Goal: Information Seeking & Learning: Compare options

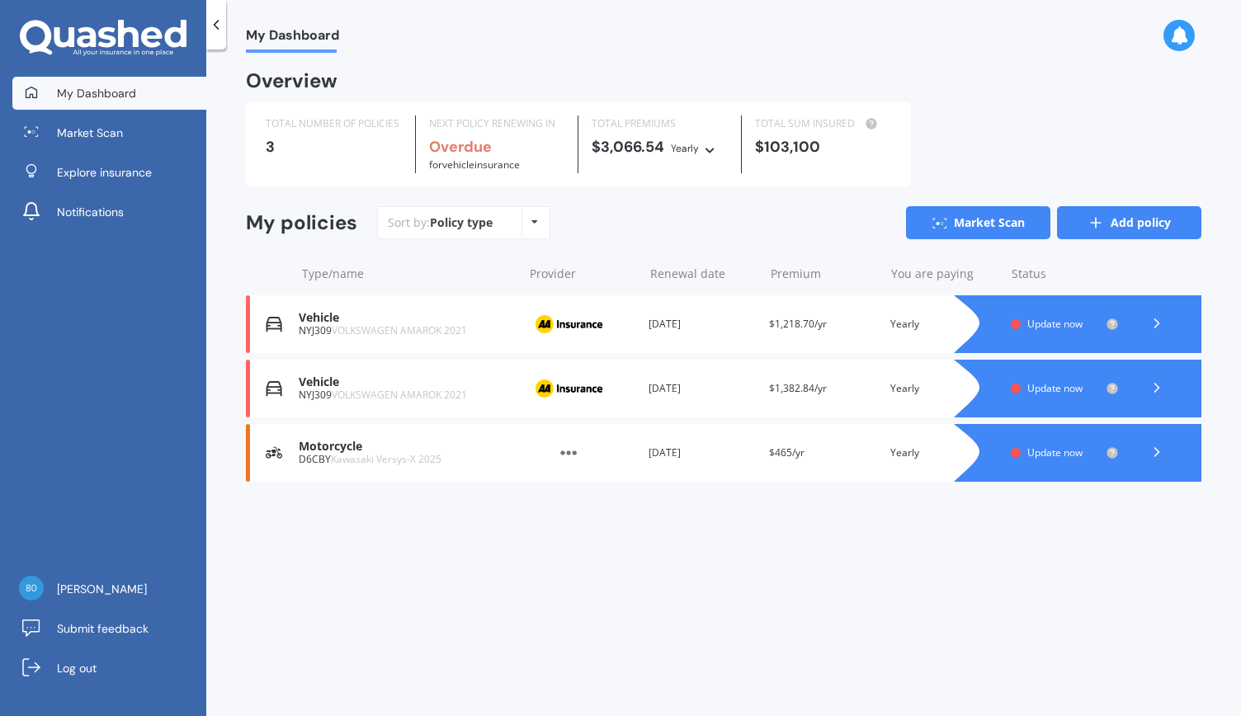
click at [1120, 222] on link "Add policy" at bounding box center [1129, 222] width 144 height 33
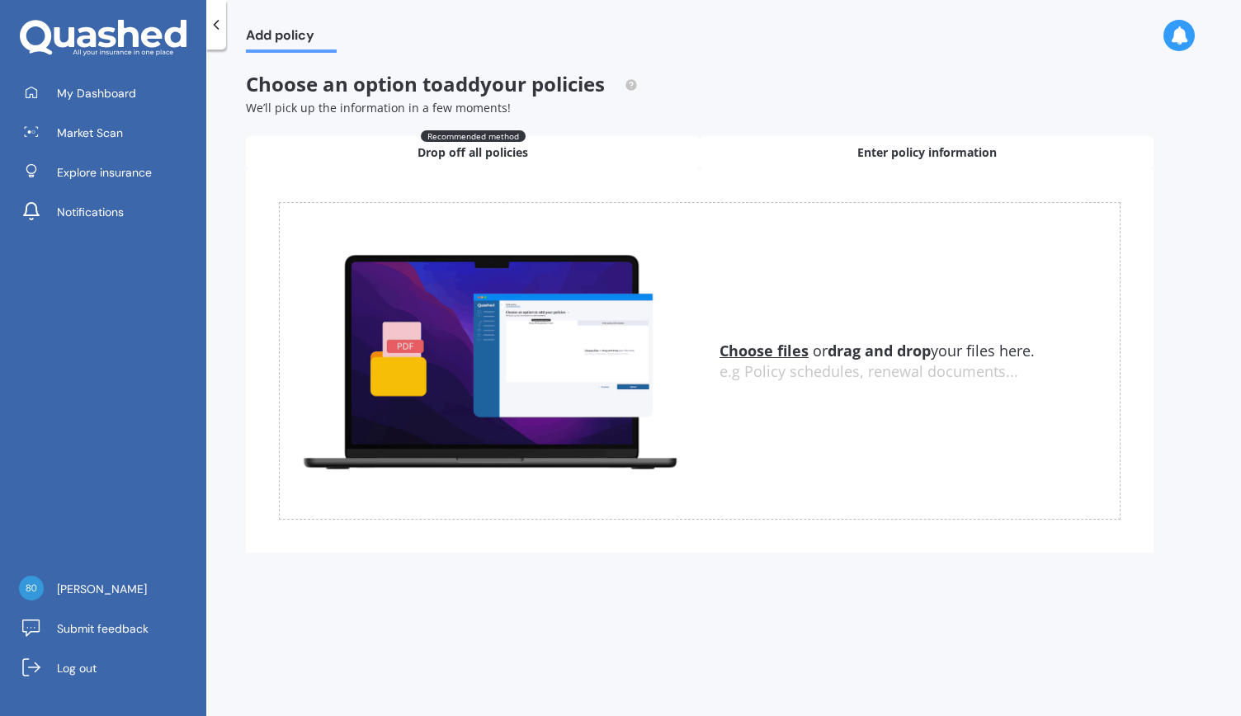
click at [860, 156] on span "Enter policy information" at bounding box center [926, 152] width 139 height 16
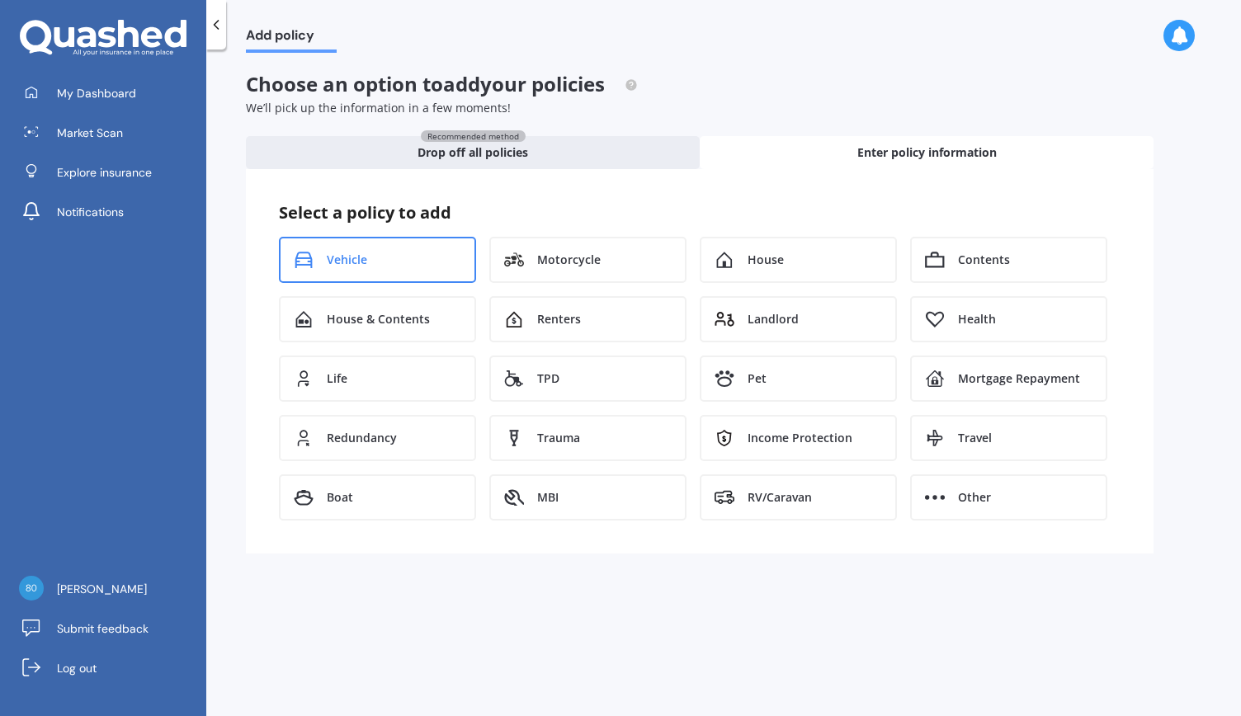
click at [384, 257] on div "Vehicle" at bounding box center [377, 260] width 197 height 46
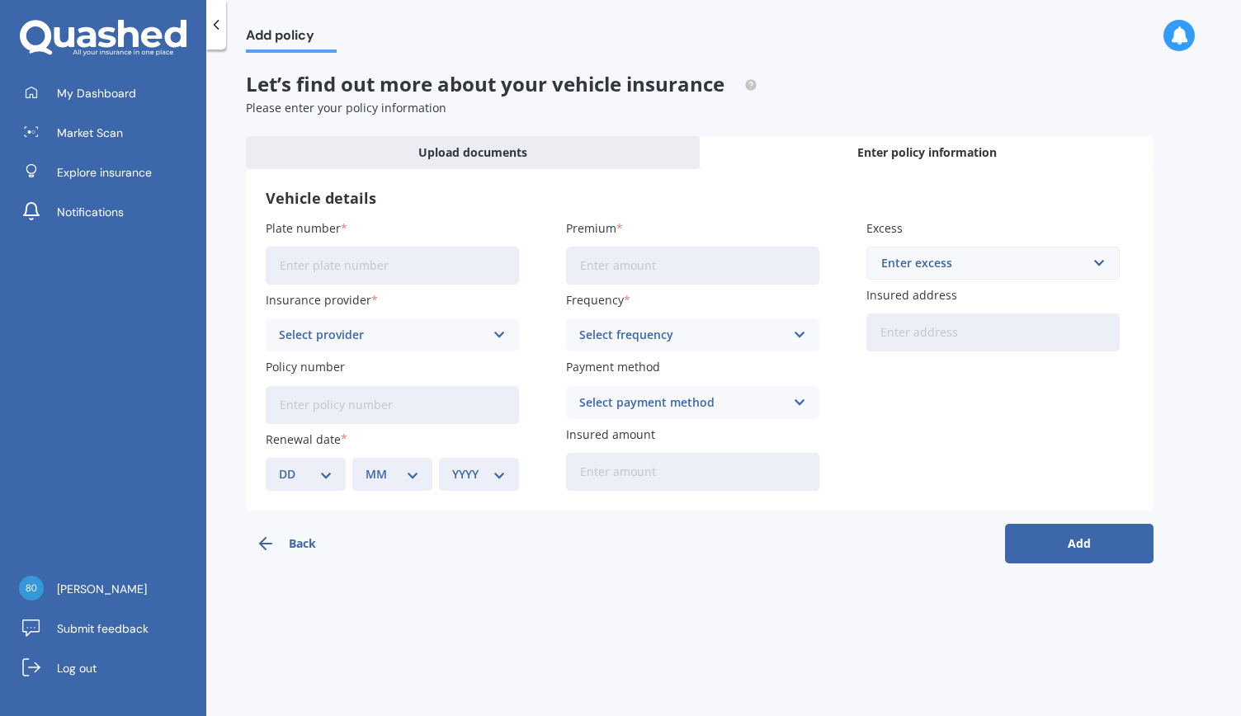
click at [309, 268] on input "Plate number" at bounding box center [392, 266] width 253 height 38
type input "PMZ873"
click at [497, 337] on icon at bounding box center [499, 335] width 14 height 18
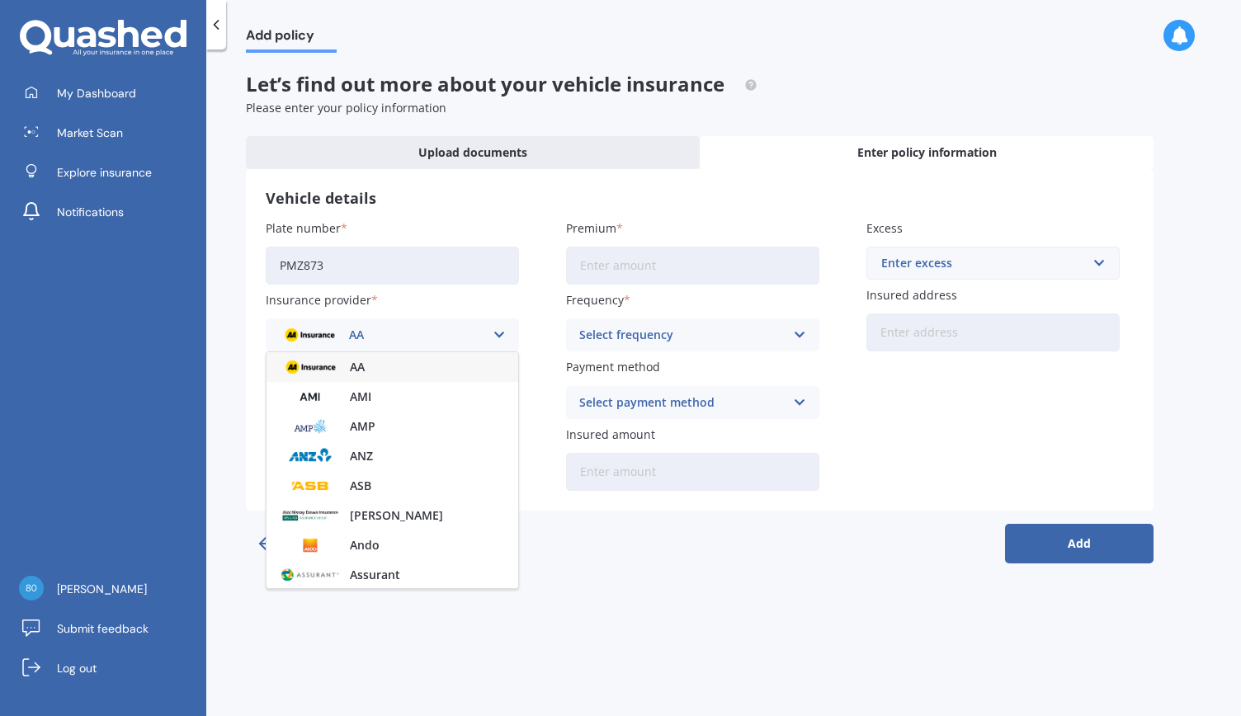
click at [366, 370] on div "AA" at bounding box center [392, 367] width 252 height 30
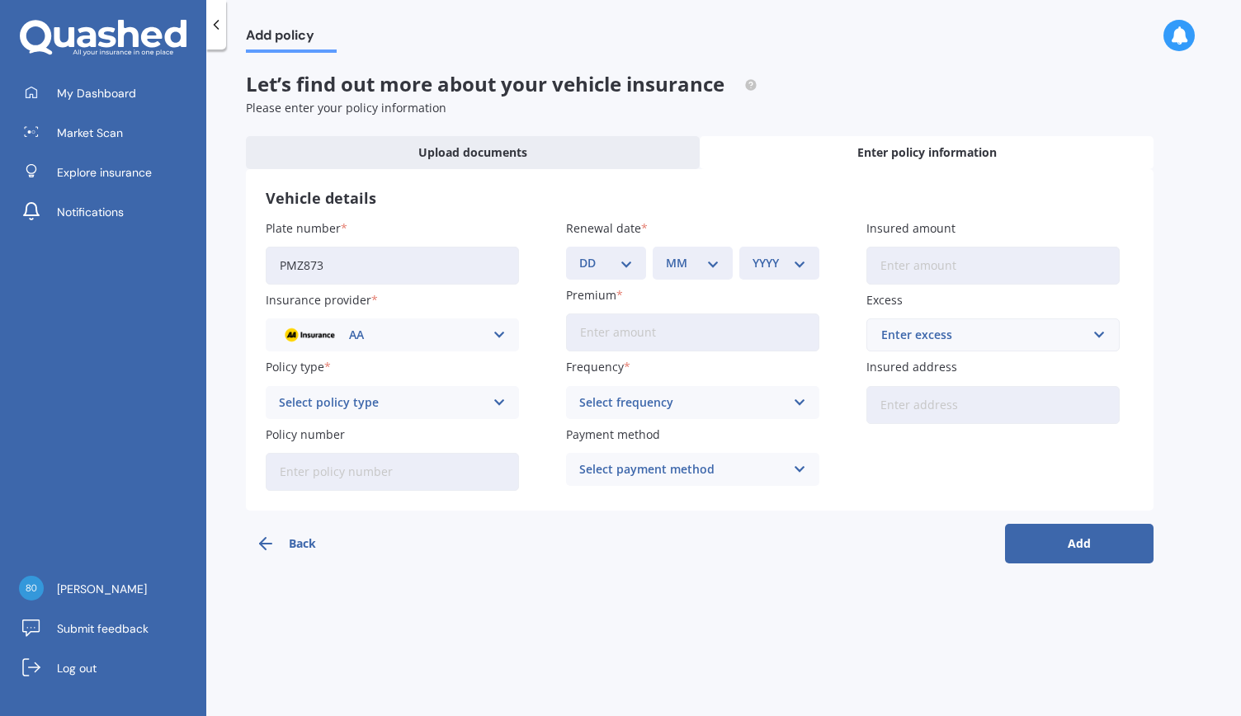
click at [498, 403] on icon at bounding box center [499, 402] width 14 height 18
click at [356, 440] on span "Comprehensive" at bounding box center [323, 435] width 87 height 12
paste input "AMV027525666"
type input "AMV027525666"
click at [626, 266] on select "DD 01 02 03 04 05 06 07 08 09 10 11 12 13 14 15 16 17 18 19 20 21 22 23 24 25 2…" at bounding box center [606, 263] width 54 height 18
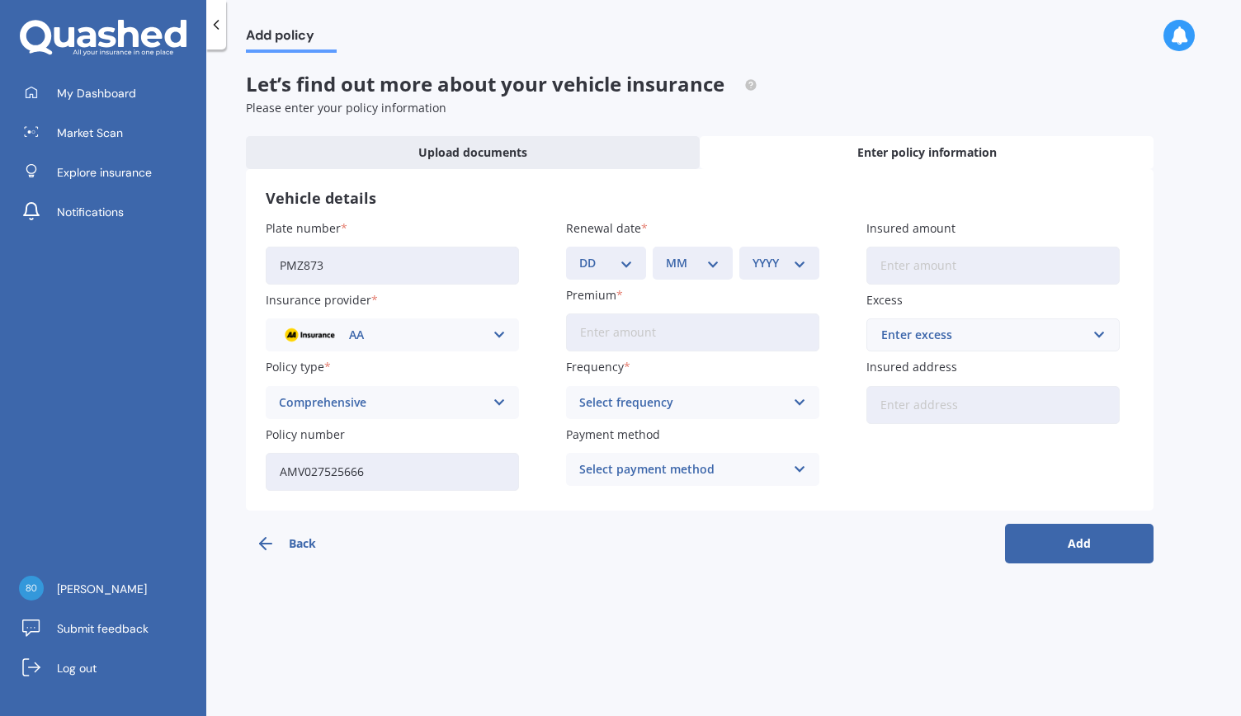
select select "05"
click at [579, 254] on select "DD 01 02 03 04 05 06 07 08 09 10 11 12 13 14 15 16 17 18 19 20 21 22 23 24 25 2…" at bounding box center [606, 263] width 54 height 18
click at [714, 264] on select "MM 01 02 03 04 05 06 07 08 09 10 11 12" at bounding box center [693, 263] width 54 height 18
select select "10"
click at [666, 254] on select "MM 01 02 03 04 05 06 07 08 09 10 11 12" at bounding box center [693, 263] width 54 height 18
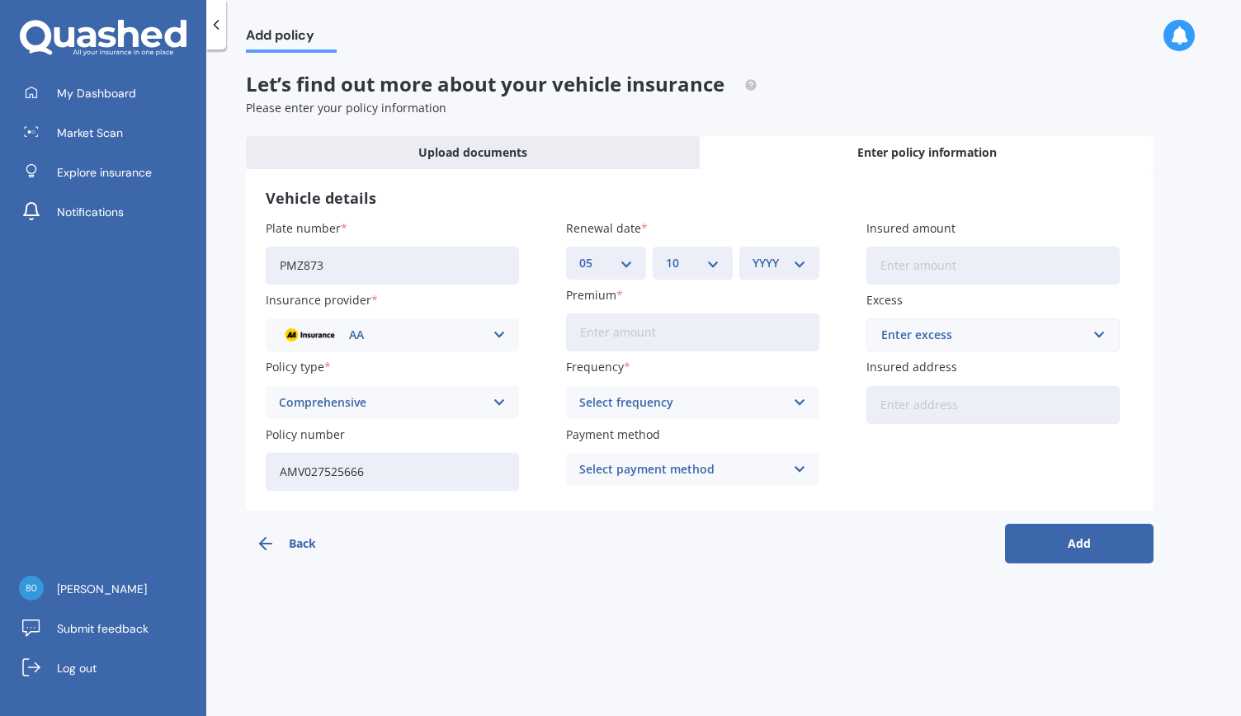
click at [801, 268] on select "YYYY 2027 2026 2025 2024 2023 2022 2021 2020 2019 2018 2017 2016 2015 2014 2013…" at bounding box center [779, 263] width 54 height 18
select select "2025"
click at [752, 254] on select "YYYY 2027 2026 2025 2024 2023 2022 2021 2020 2019 2018 2017 2016 2015 2014 2013…" at bounding box center [779, 263] width 54 height 18
click at [632, 327] on input "Premium" at bounding box center [692, 332] width 253 height 38
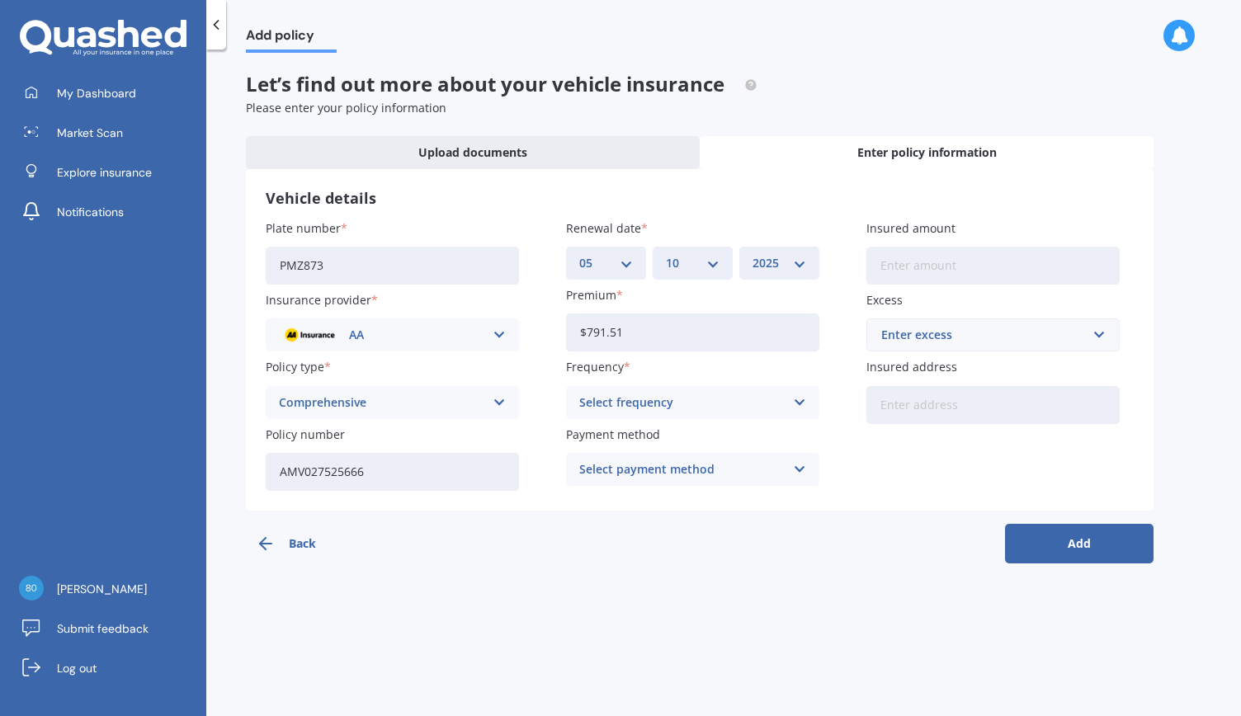
type input "$791.51"
click at [800, 403] on icon at bounding box center [800, 402] width 14 height 18
click at [602, 443] on div "Yearly" at bounding box center [693, 435] width 252 height 30
click at [800, 468] on icon at bounding box center [800, 469] width 14 height 18
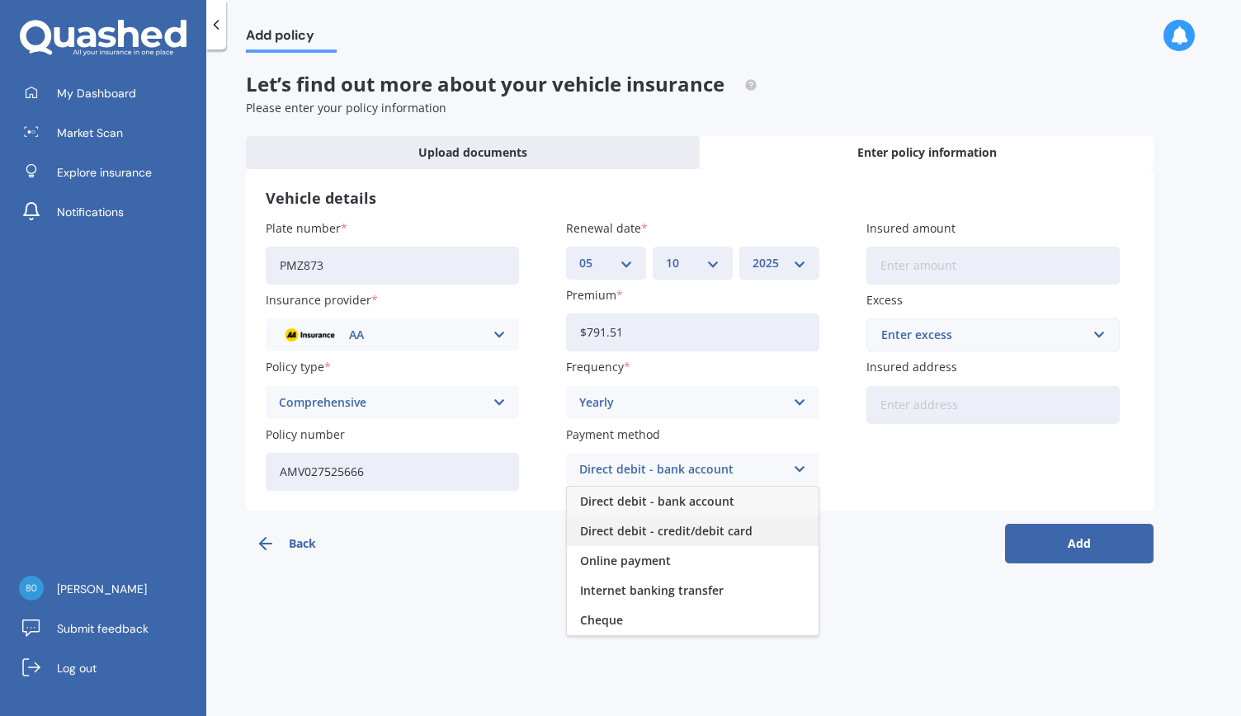
click at [735, 534] on span "Direct debit - credit/debit card" at bounding box center [666, 531] width 172 height 12
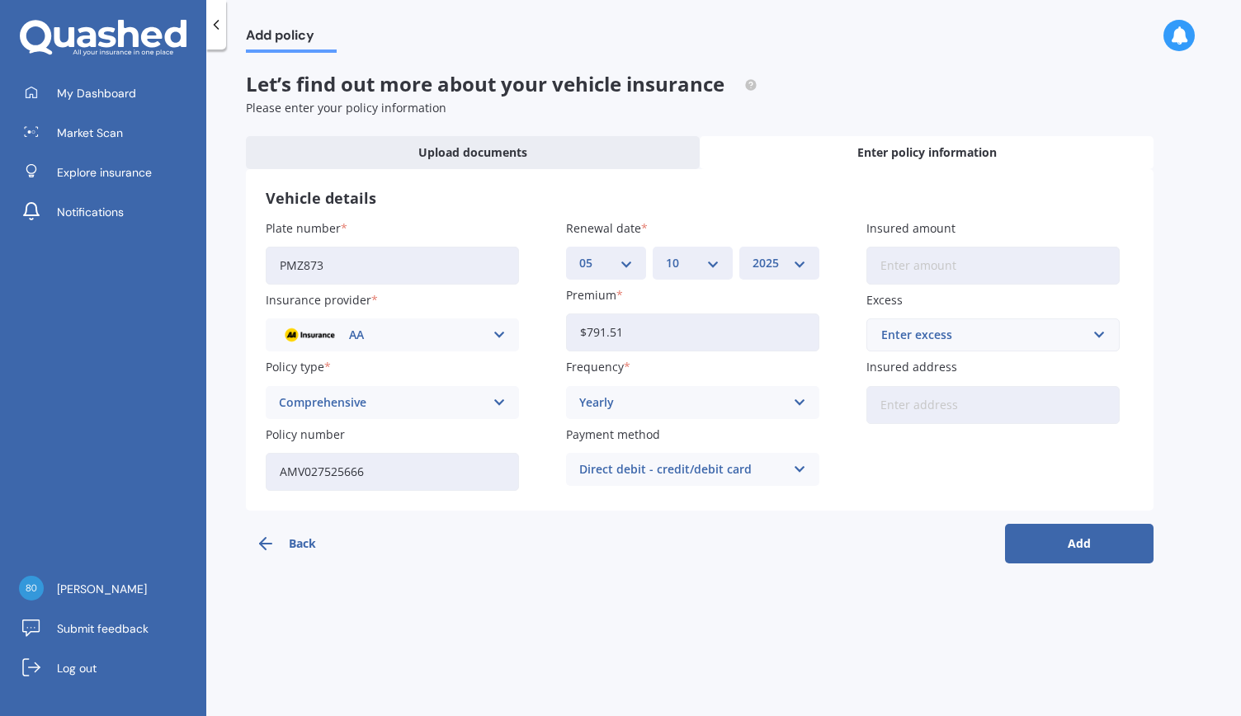
click at [924, 270] on input "Insured amount" at bounding box center [992, 266] width 253 height 38
type input "$26,000"
click at [1096, 336] on input "text" at bounding box center [987, 334] width 238 height 31
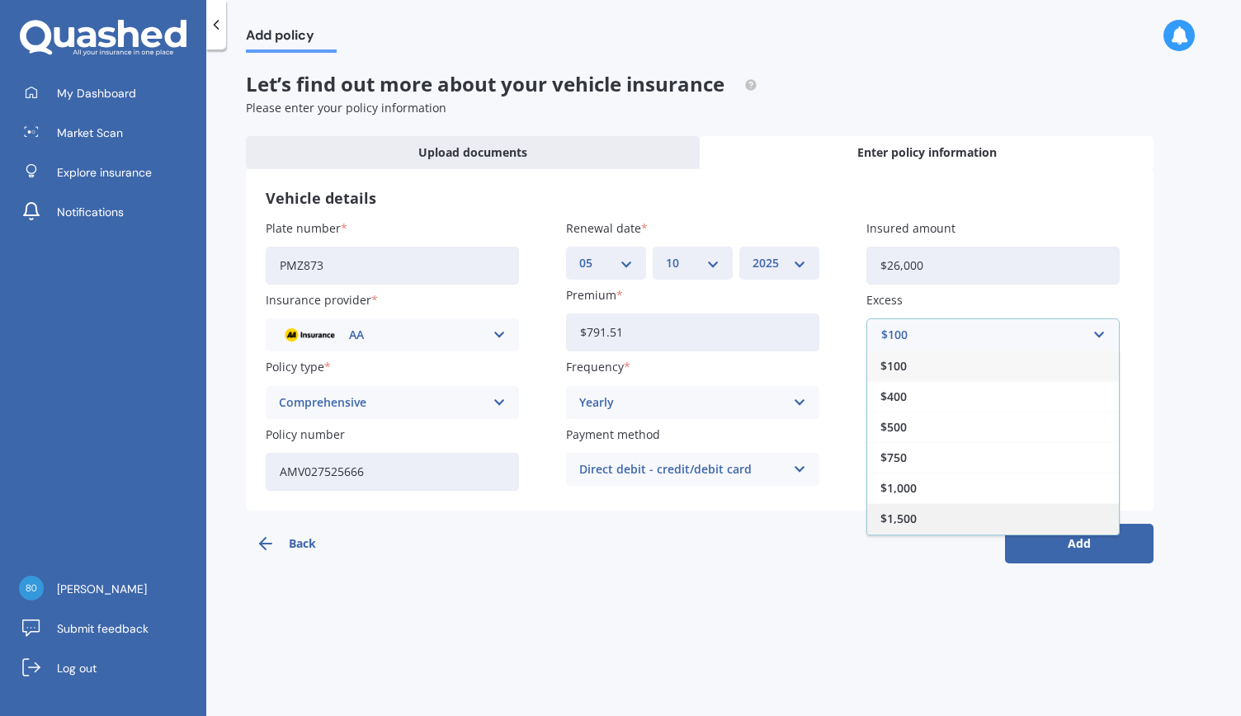
click at [907, 517] on span "$1,500" at bounding box center [898, 519] width 36 height 12
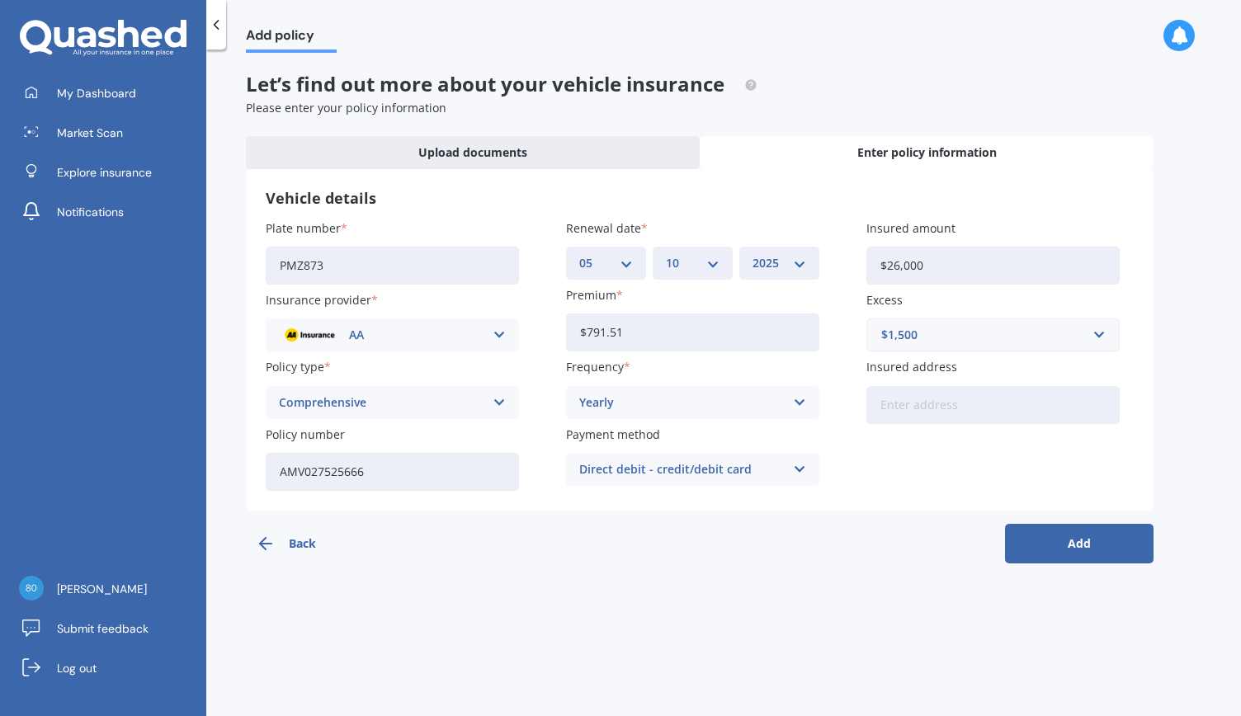
click at [907, 408] on input "Insured address" at bounding box center [992, 405] width 253 height 38
type input "[STREET_ADDRESS][PERSON_NAME]"
click at [1082, 545] on button "Add" at bounding box center [1079, 544] width 148 height 40
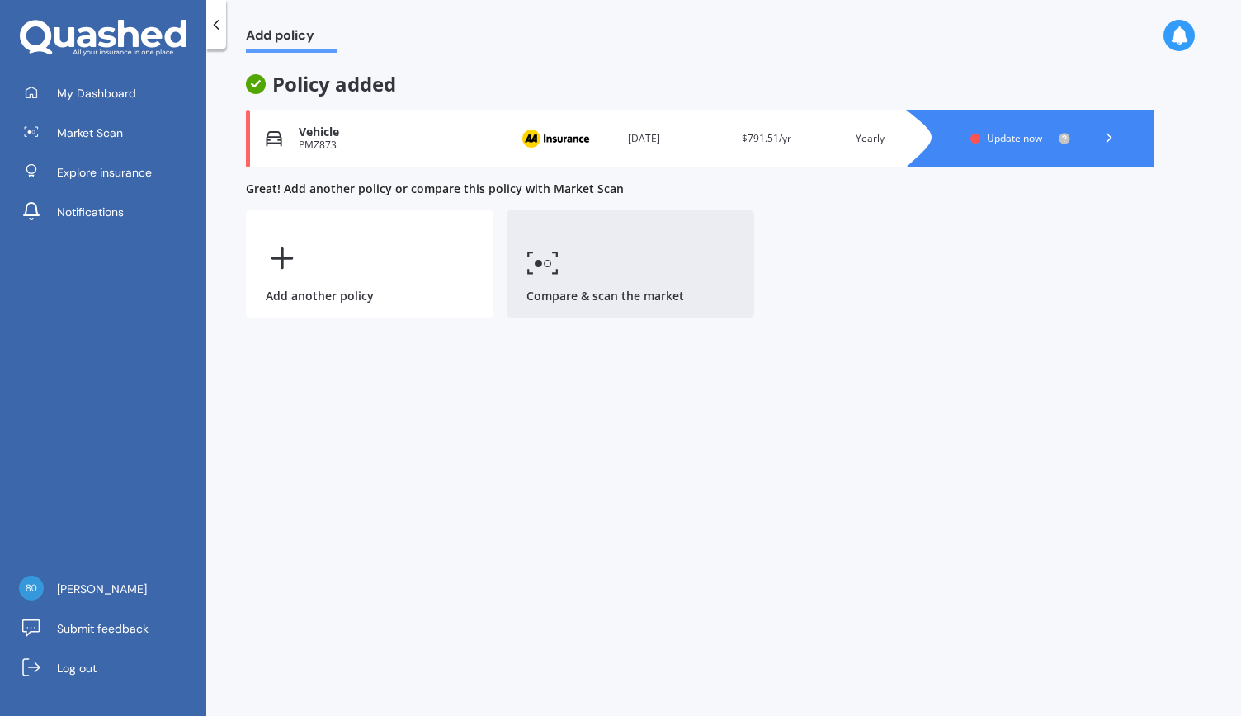
click at [538, 264] on circle at bounding box center [538, 263] width 7 height 7
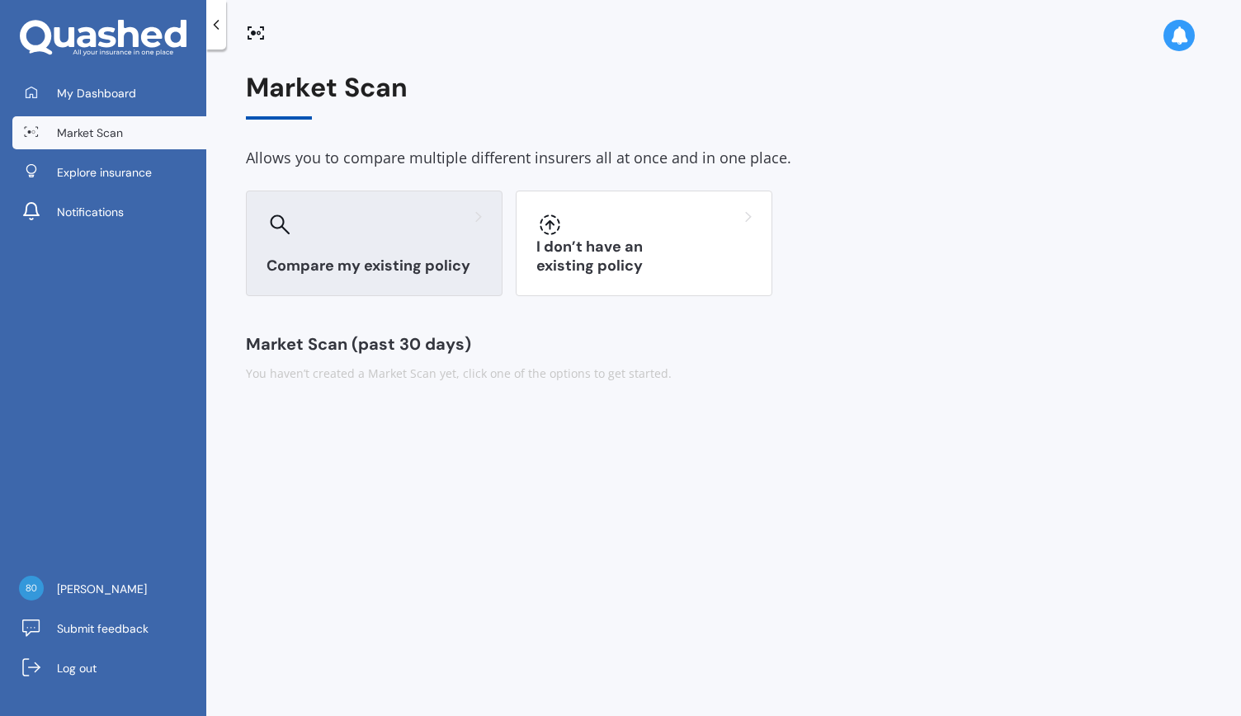
click at [342, 243] on div "Compare my existing policy" at bounding box center [374, 244] width 257 height 106
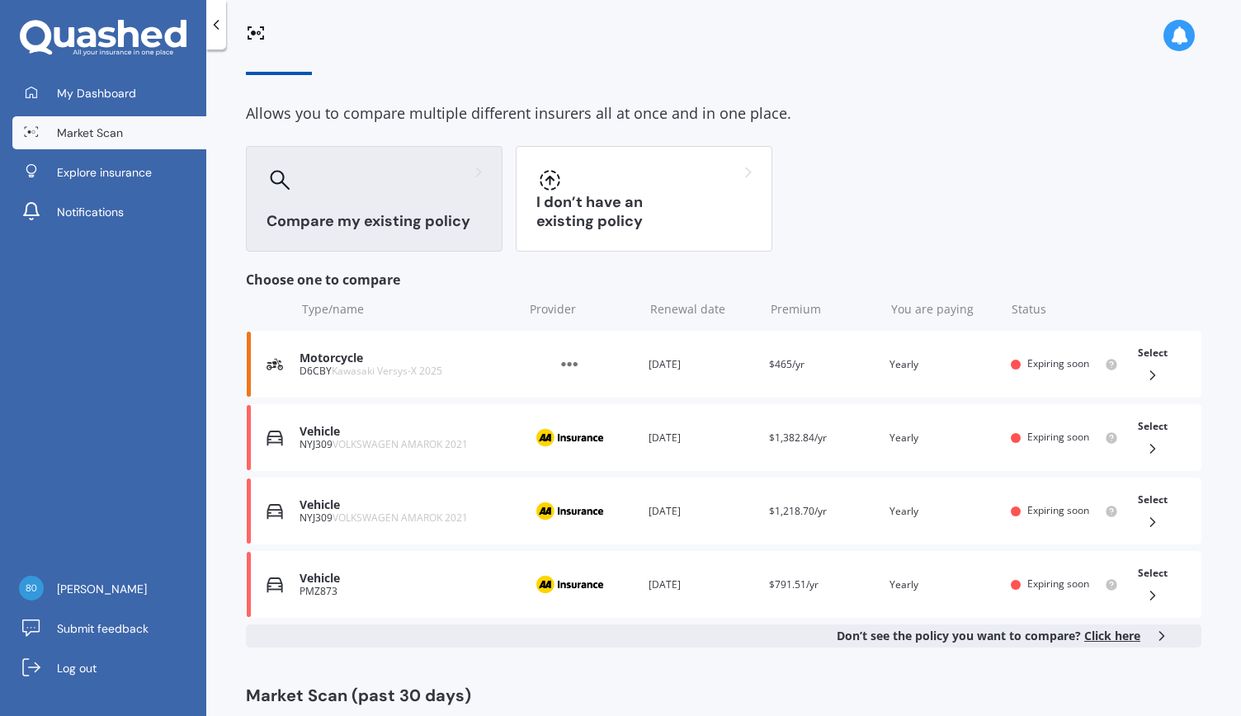
scroll to position [89, 0]
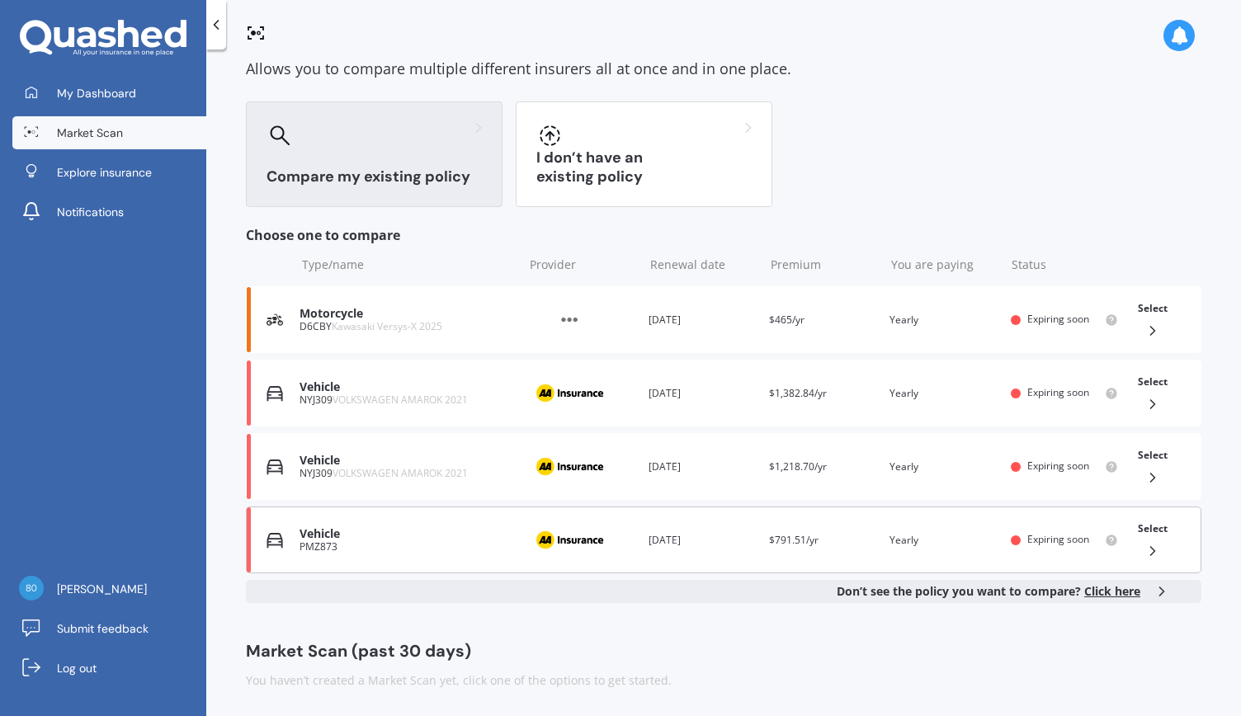
click at [635, 538] on div "Vehicle PMZ873 Provider Renewal date [DATE] Premium $791.51/yr You are paying Y…" at bounding box center [723, 539] width 955 height 67
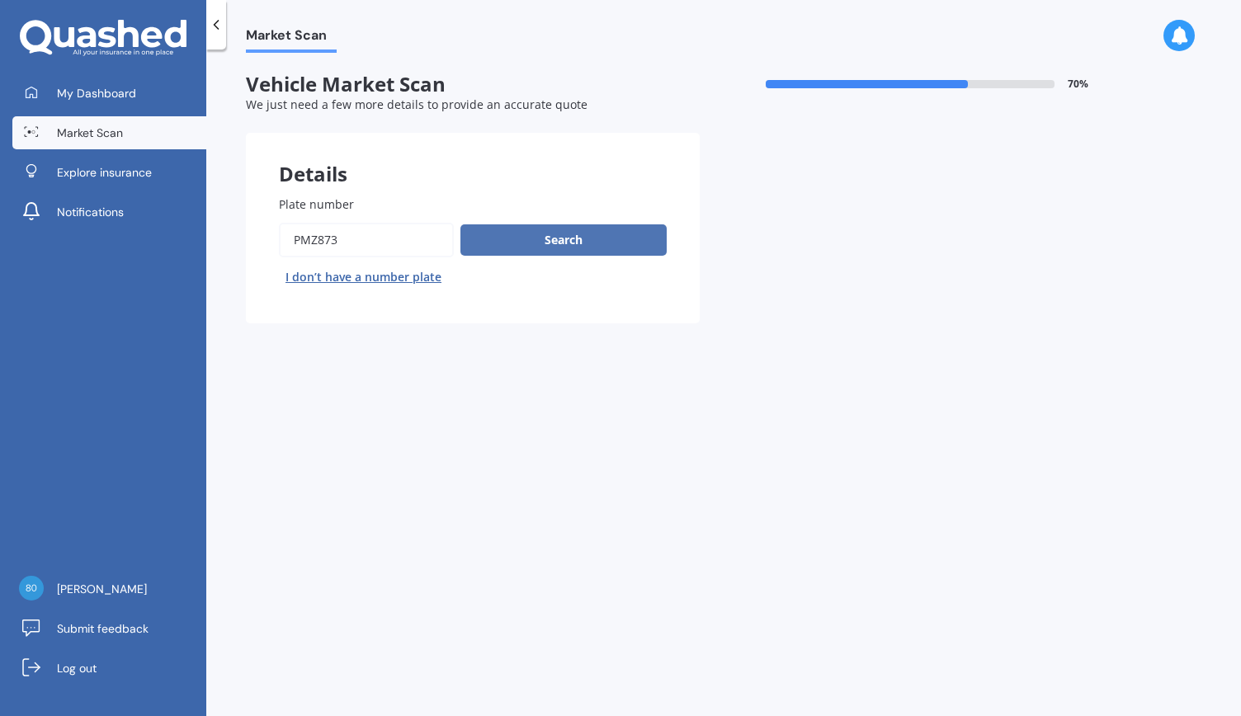
click at [551, 237] on button "Search" at bounding box center [563, 239] width 206 height 31
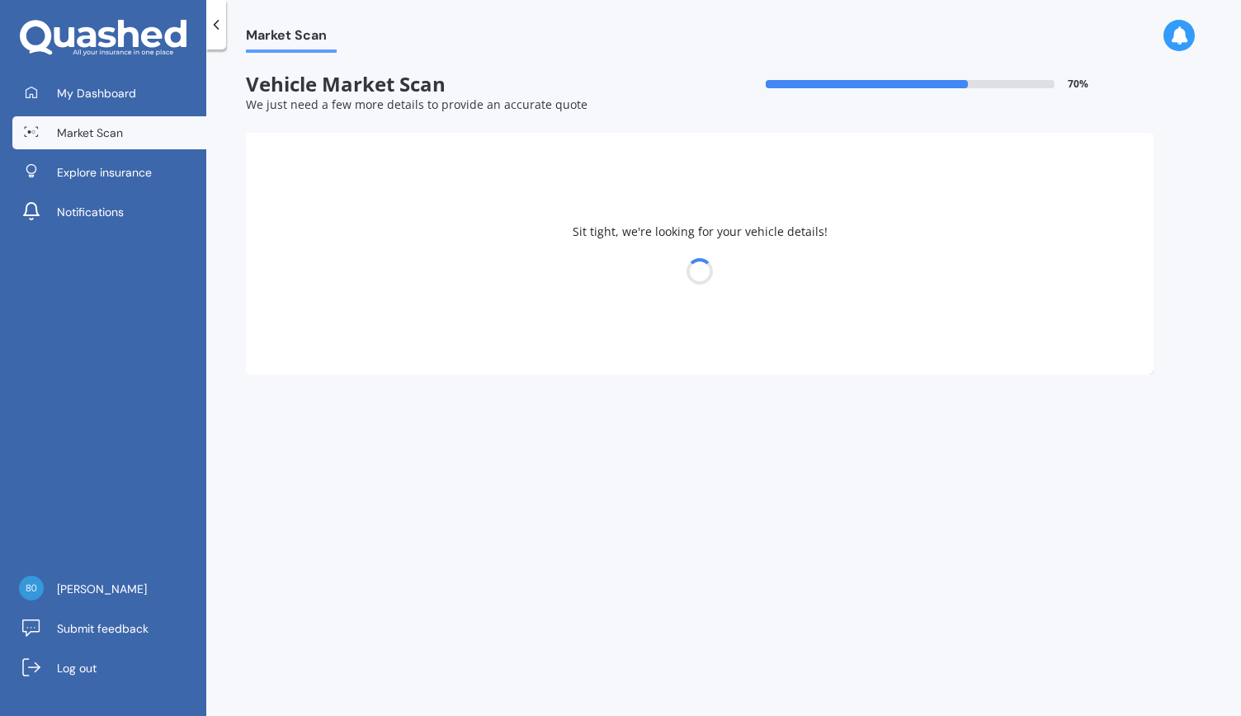
select select "ALFA ROMEO"
select select "[PERSON_NAME]"
select select "15"
select select "09"
select select "1954"
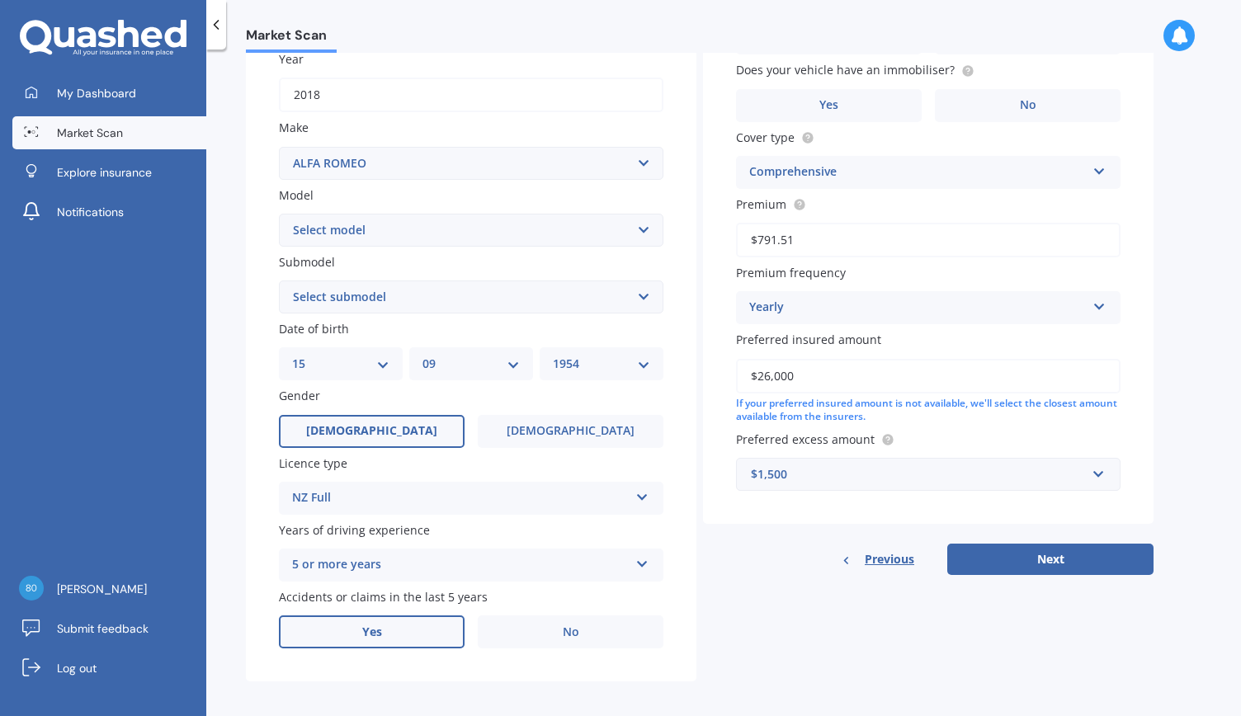
scroll to position [257, 0]
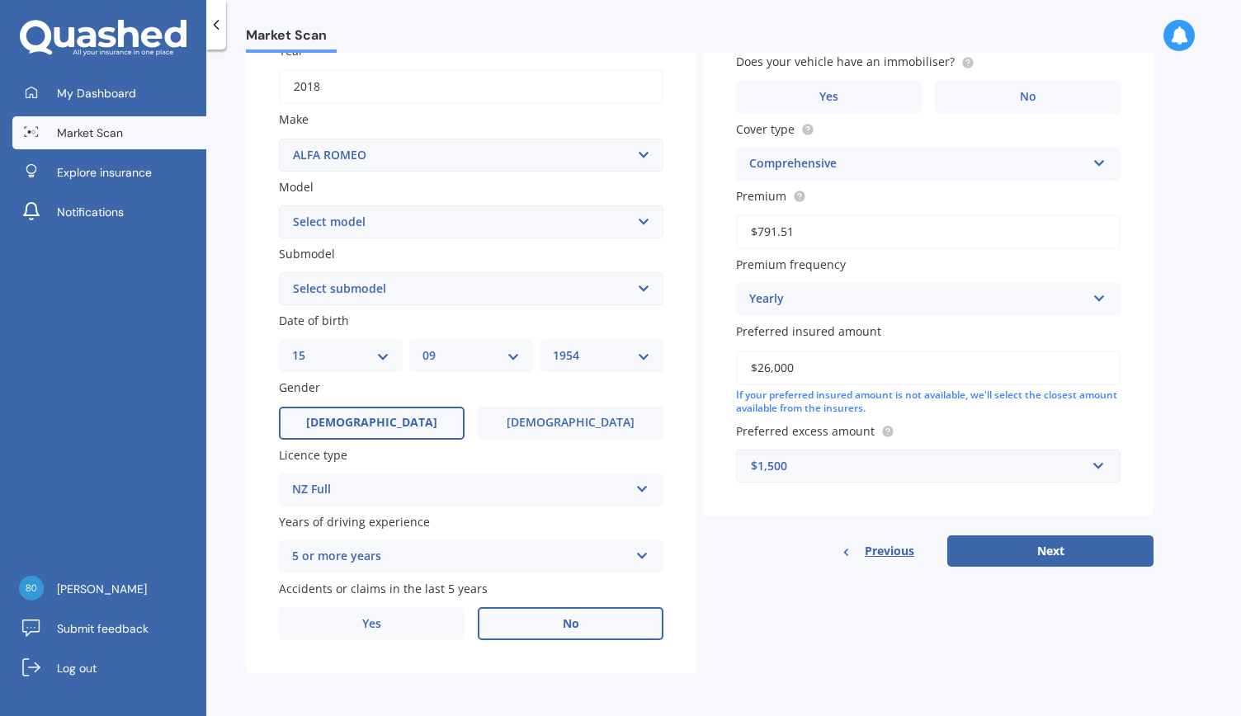
click at [546, 618] on label "No" at bounding box center [571, 623] width 186 height 33
click at [0, 0] on input "No" at bounding box center [0, 0] width 0 height 0
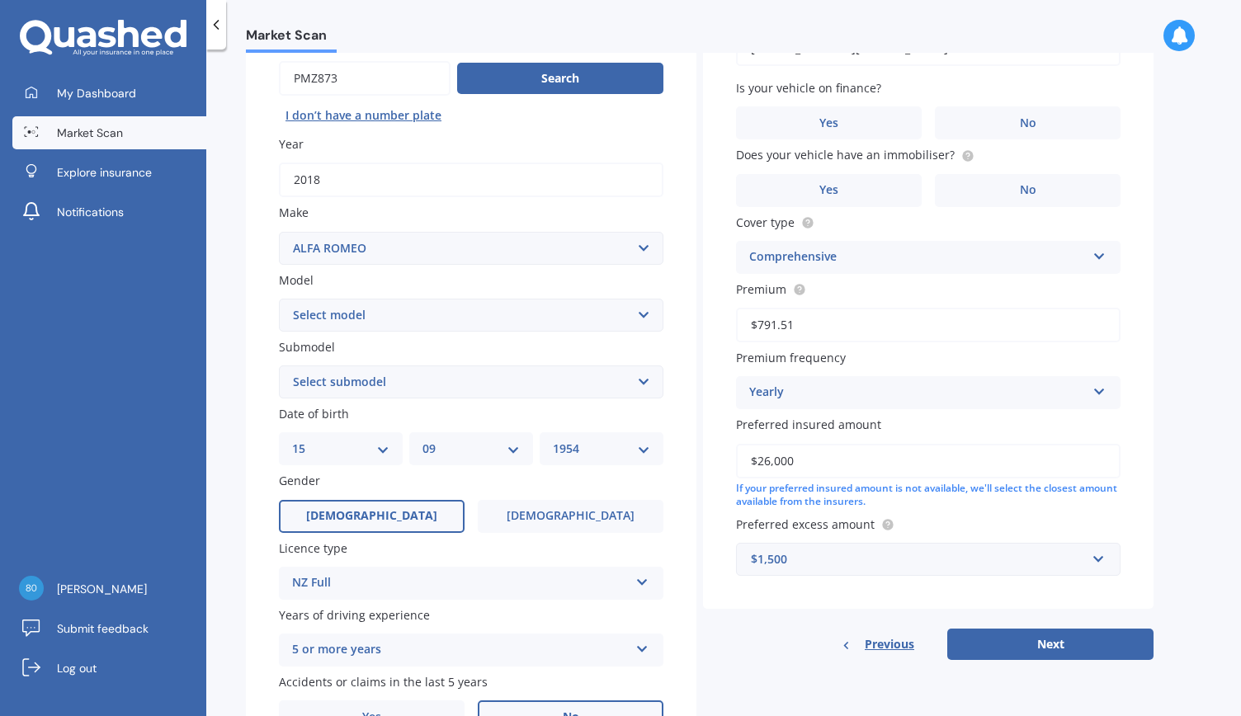
scroll to position [148, 0]
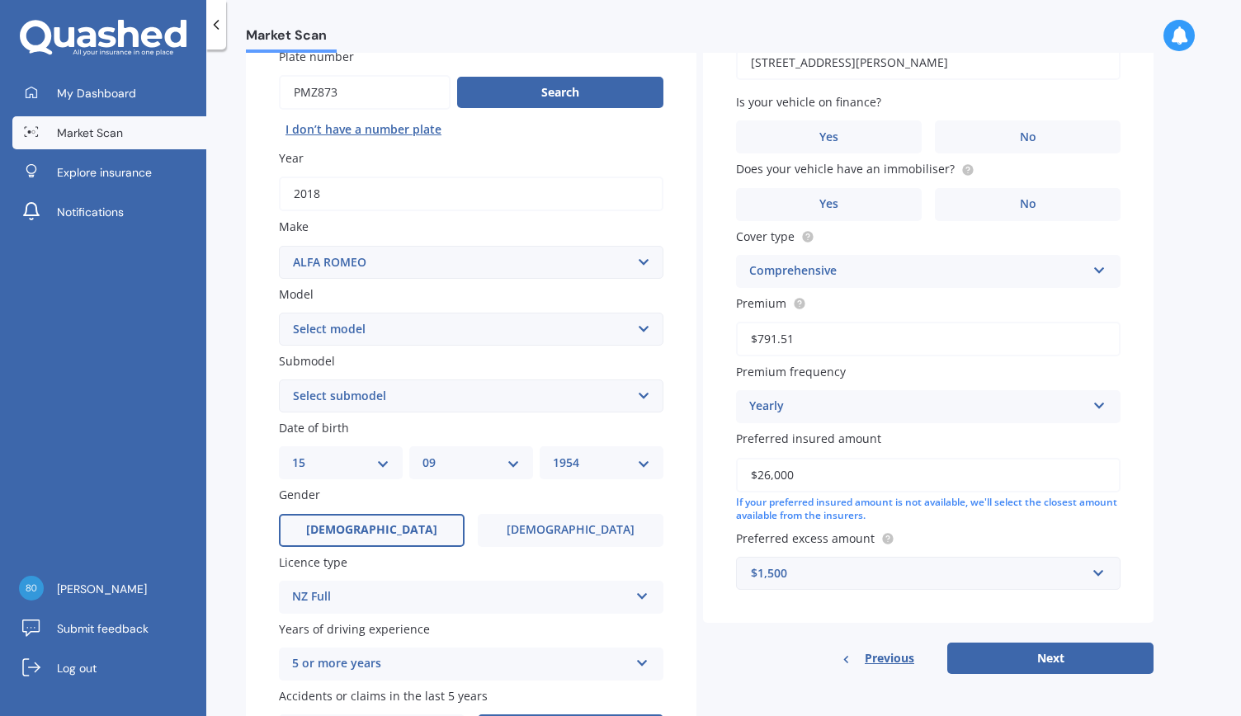
click at [643, 394] on select "Select submodel (All)" at bounding box center [471, 395] width 384 height 33
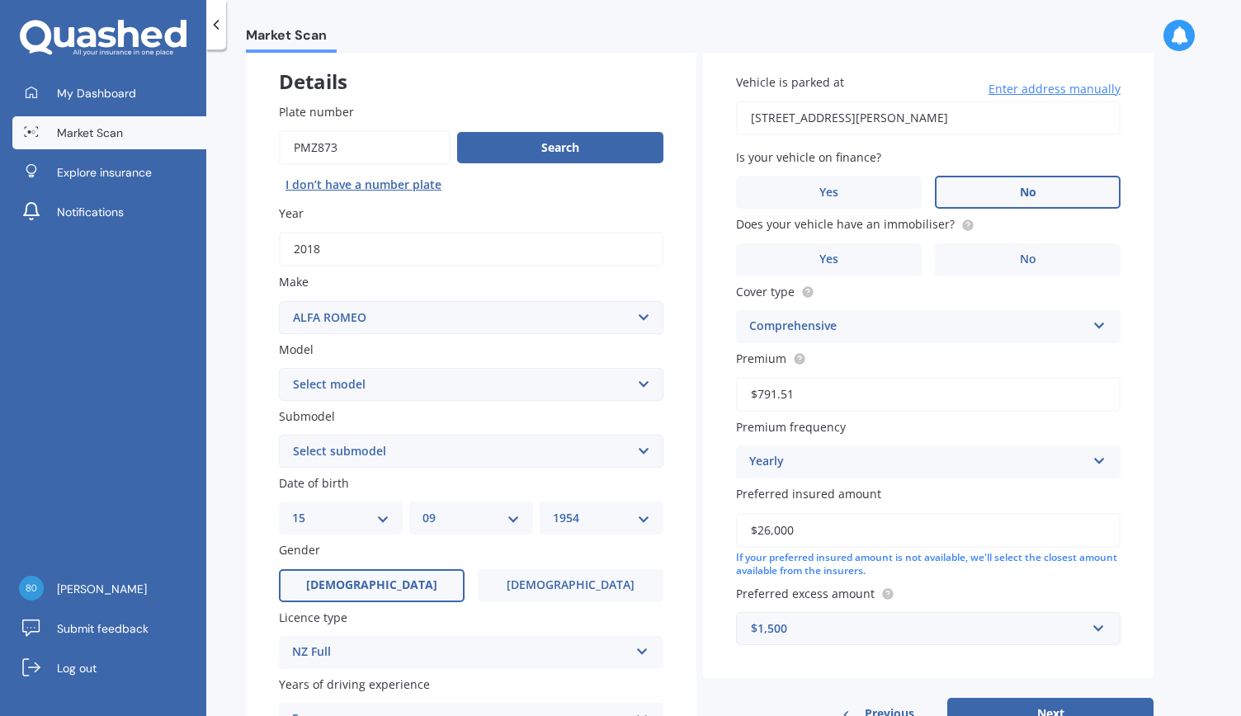
click at [1018, 194] on label "No" at bounding box center [1028, 192] width 186 height 33
click at [0, 0] on input "No" at bounding box center [0, 0] width 0 height 0
click at [836, 268] on label "Yes" at bounding box center [829, 259] width 186 height 33
click at [0, 0] on input "Yes" at bounding box center [0, 0] width 0 height 0
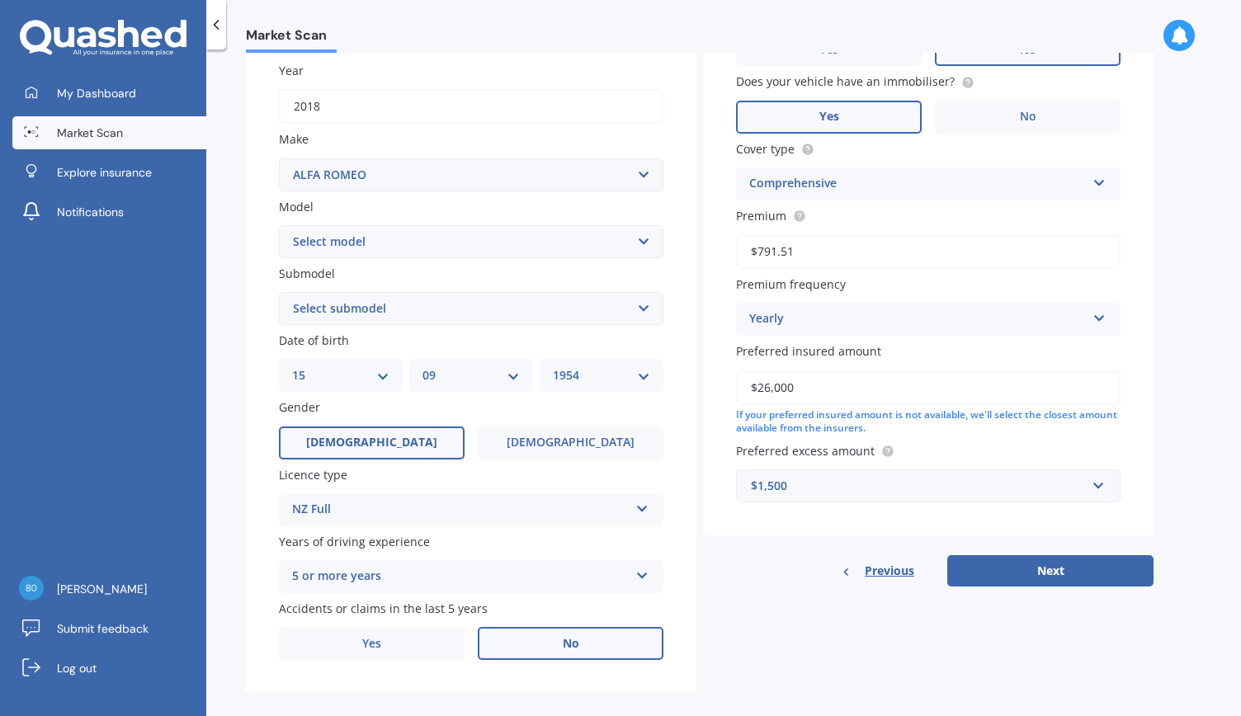
scroll to position [257, 0]
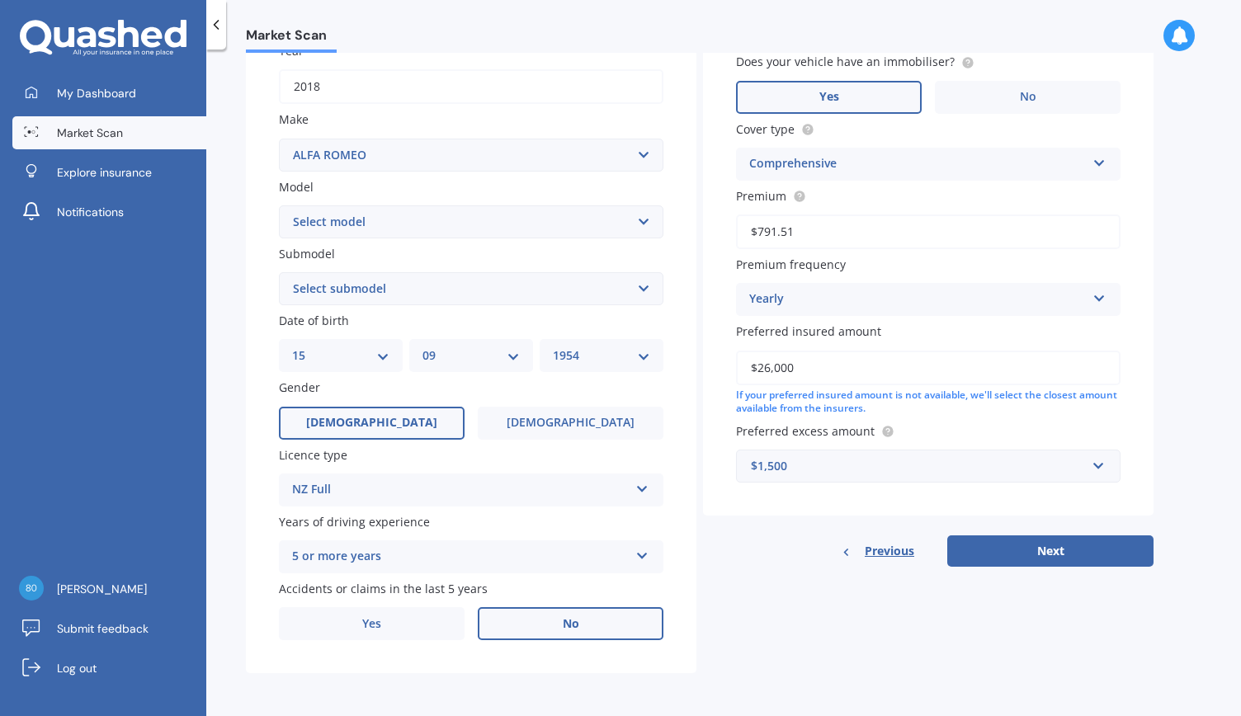
click at [793, 465] on div "$1,500" at bounding box center [918, 466] width 335 height 18
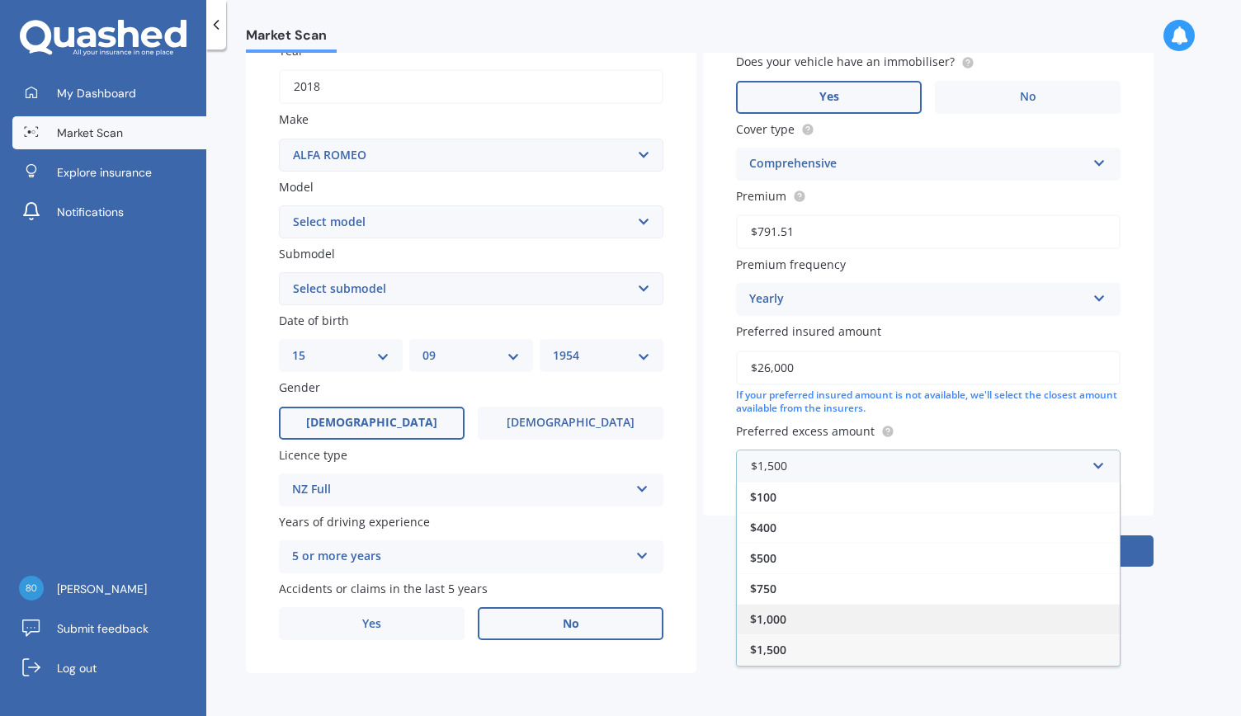
click at [764, 615] on span "$1,000" at bounding box center [768, 619] width 36 height 16
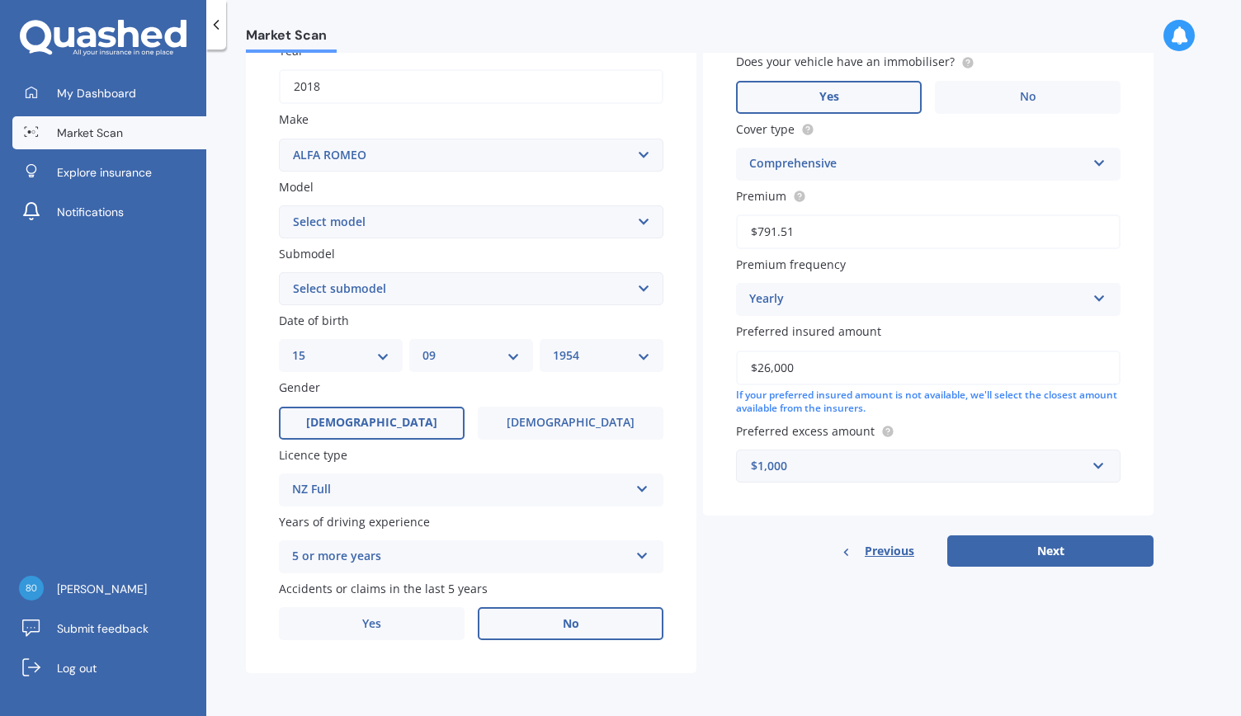
click at [1038, 545] on button "Next" at bounding box center [1050, 550] width 206 height 31
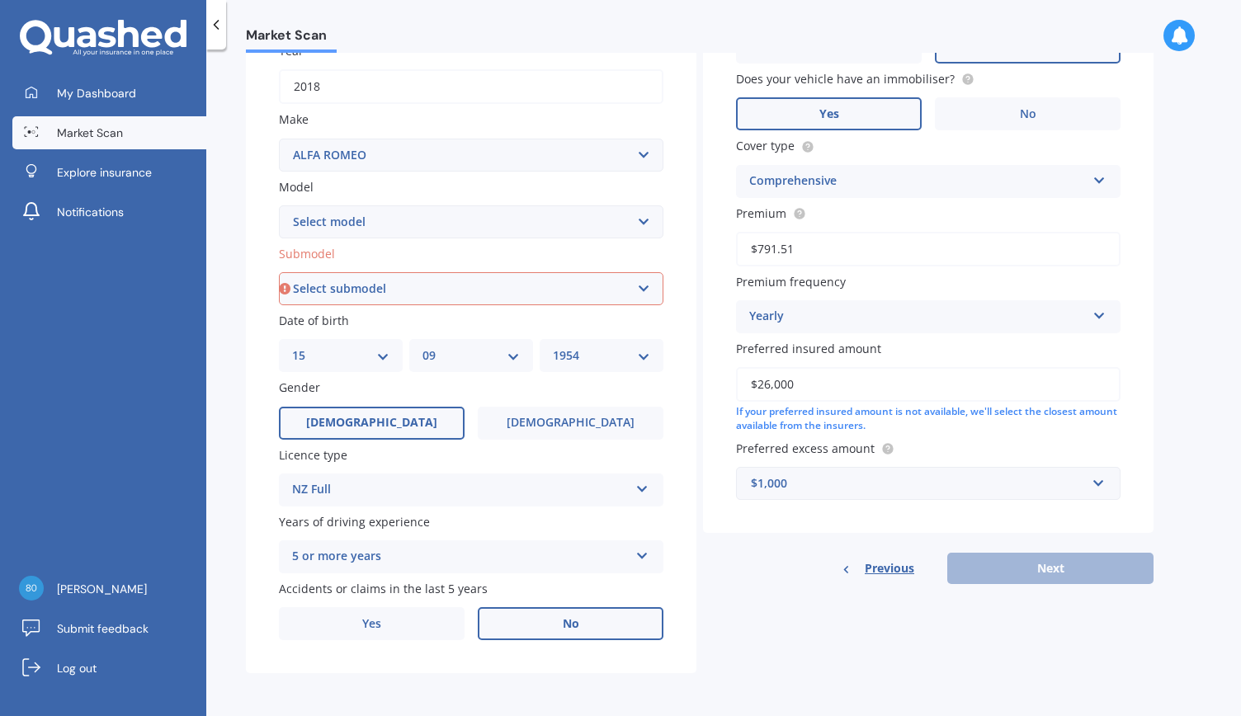
click at [642, 284] on select "Select submodel (All)" at bounding box center [471, 288] width 384 height 33
select select "(ALL)"
click at [279, 272] on select "Select submodel (All)" at bounding box center [471, 288] width 384 height 33
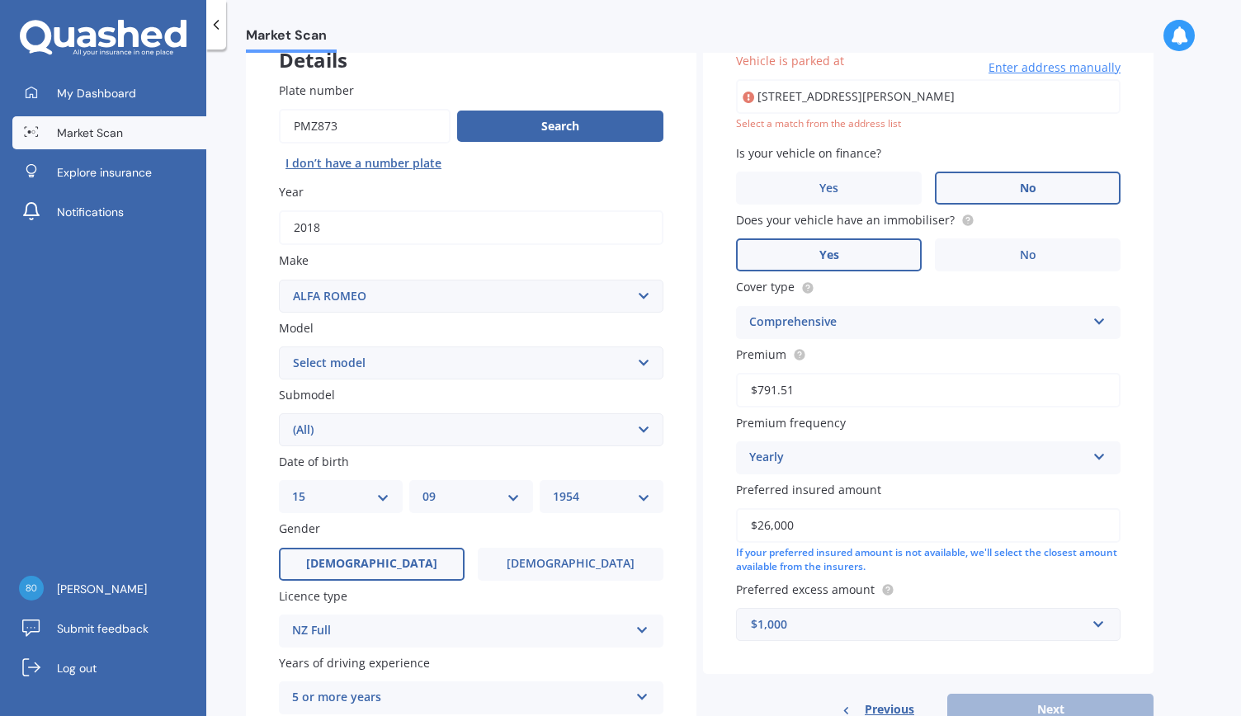
scroll to position [112, 0]
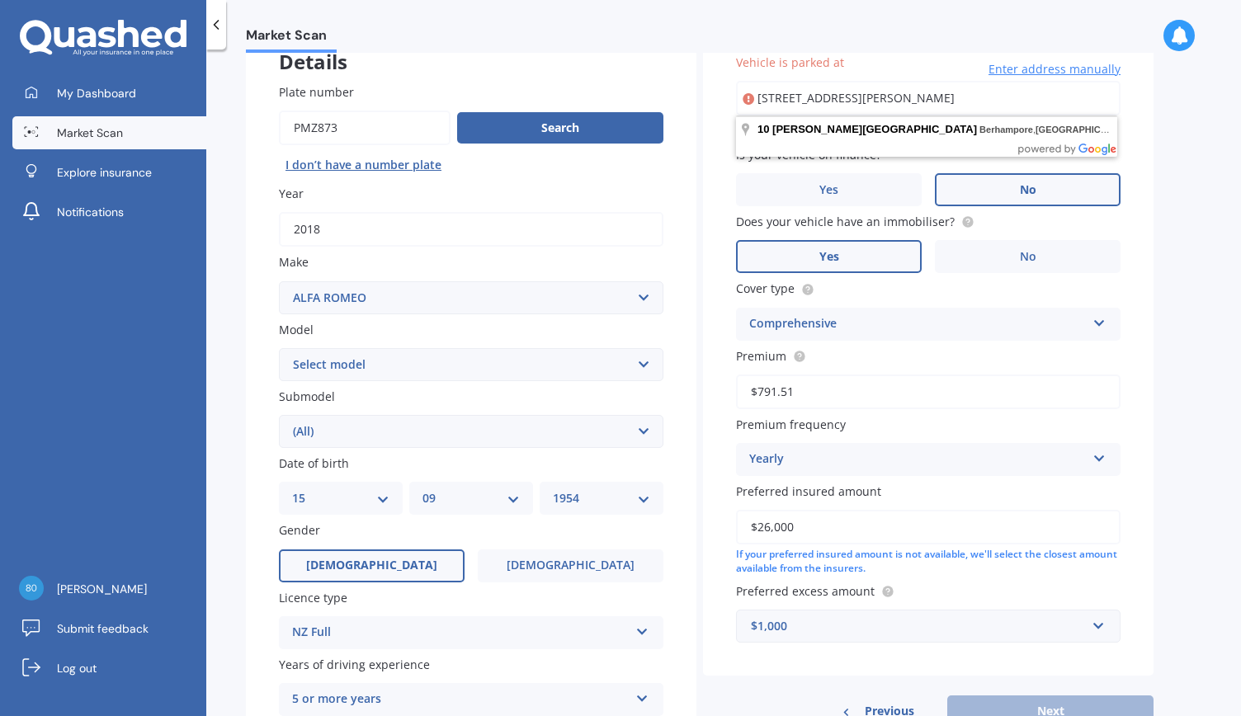
click at [640, 434] on select "Select submodel (All)" at bounding box center [471, 431] width 384 height 33
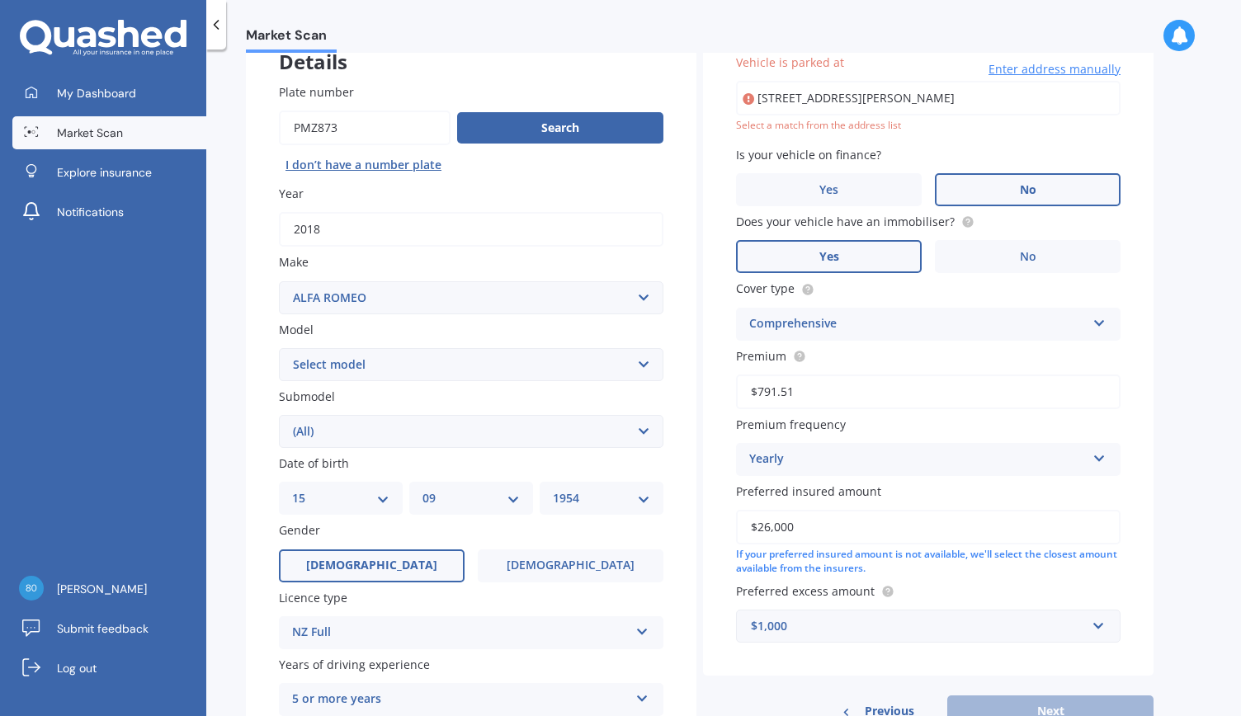
click at [640, 434] on select "Select submodel (All)" at bounding box center [471, 431] width 384 height 33
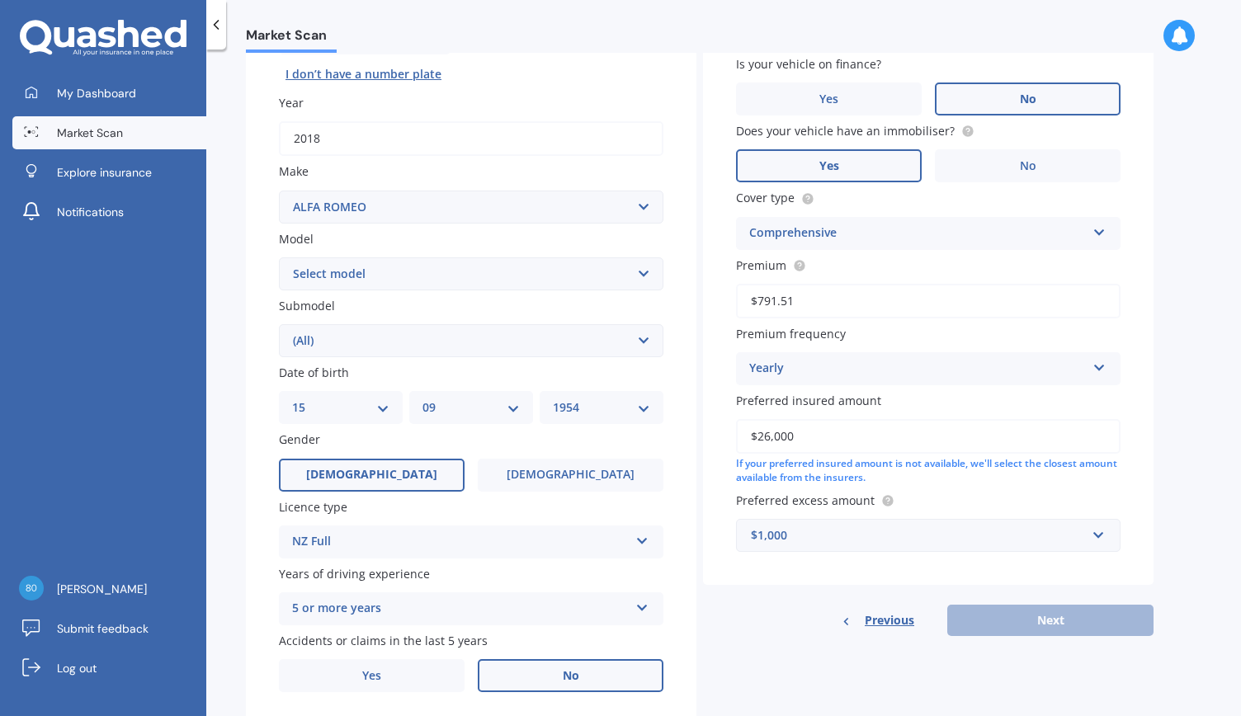
scroll to position [38, 0]
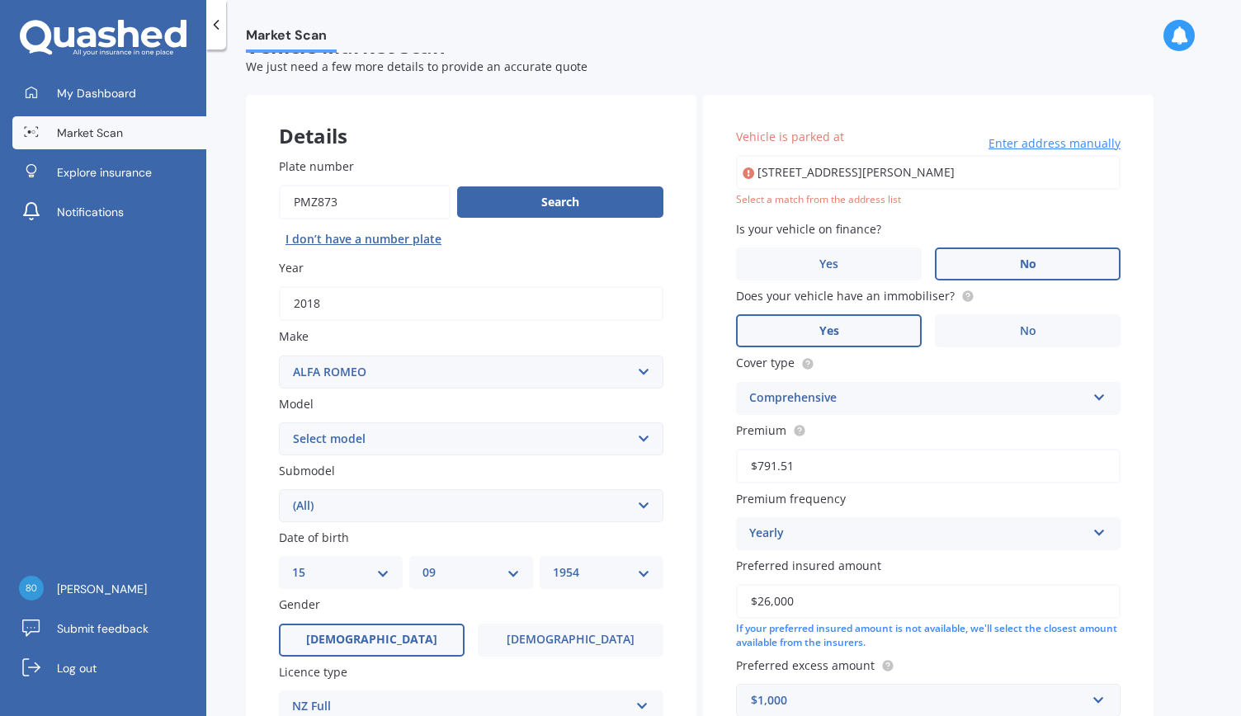
click at [874, 185] on input "[STREET_ADDRESS][PERSON_NAME]" at bounding box center [928, 172] width 384 height 35
type input "[STREET_ADDRESS][PERSON_NAME]"
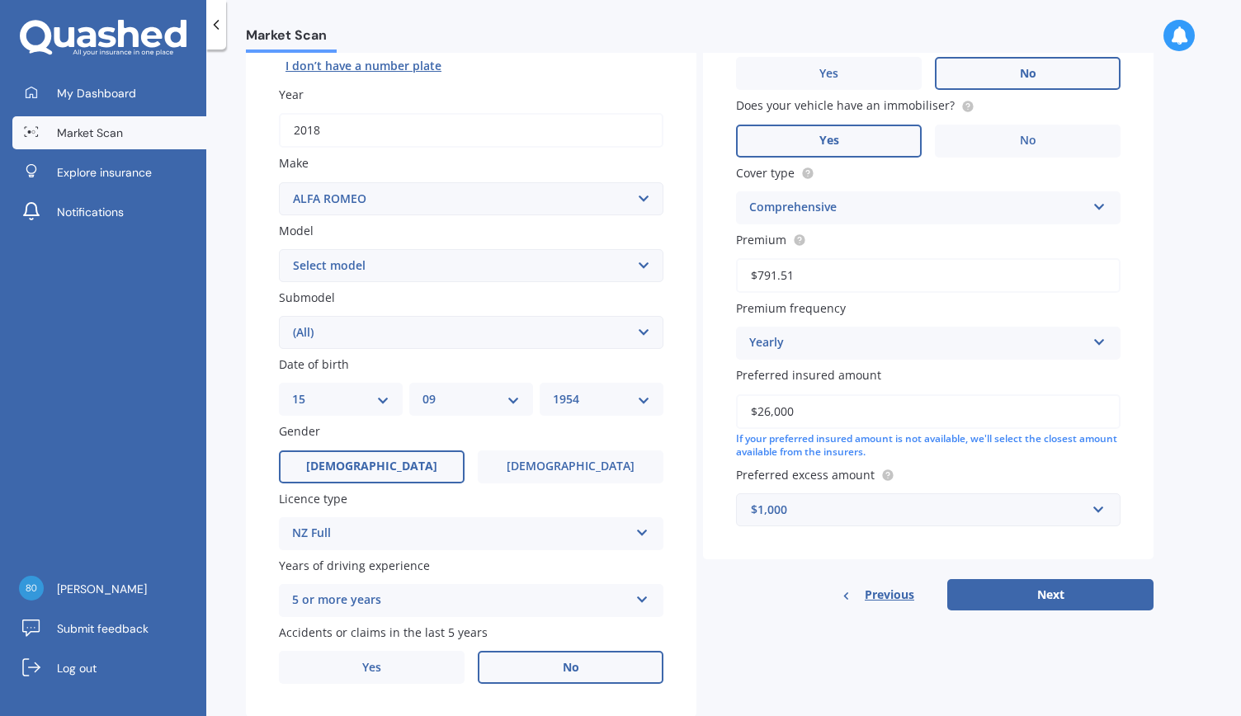
scroll to position [257, 0]
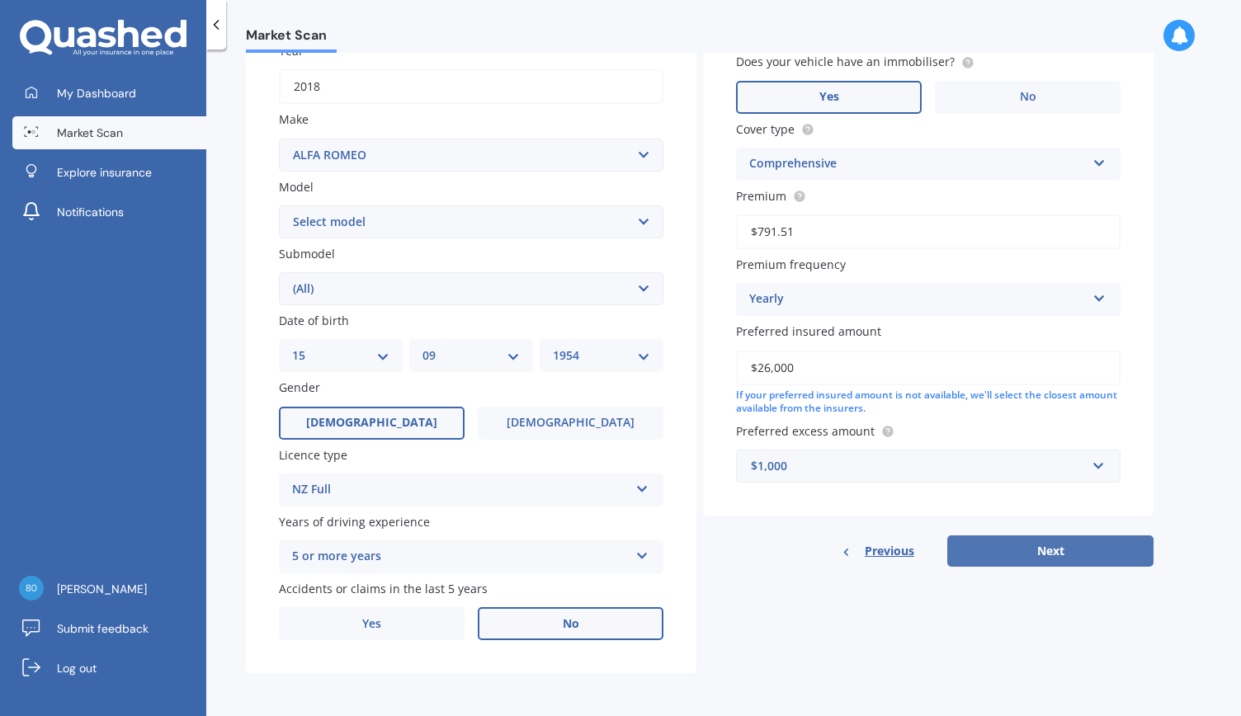
click at [1043, 549] on button "Next" at bounding box center [1050, 550] width 206 height 31
select select "15"
select select "09"
select select "1954"
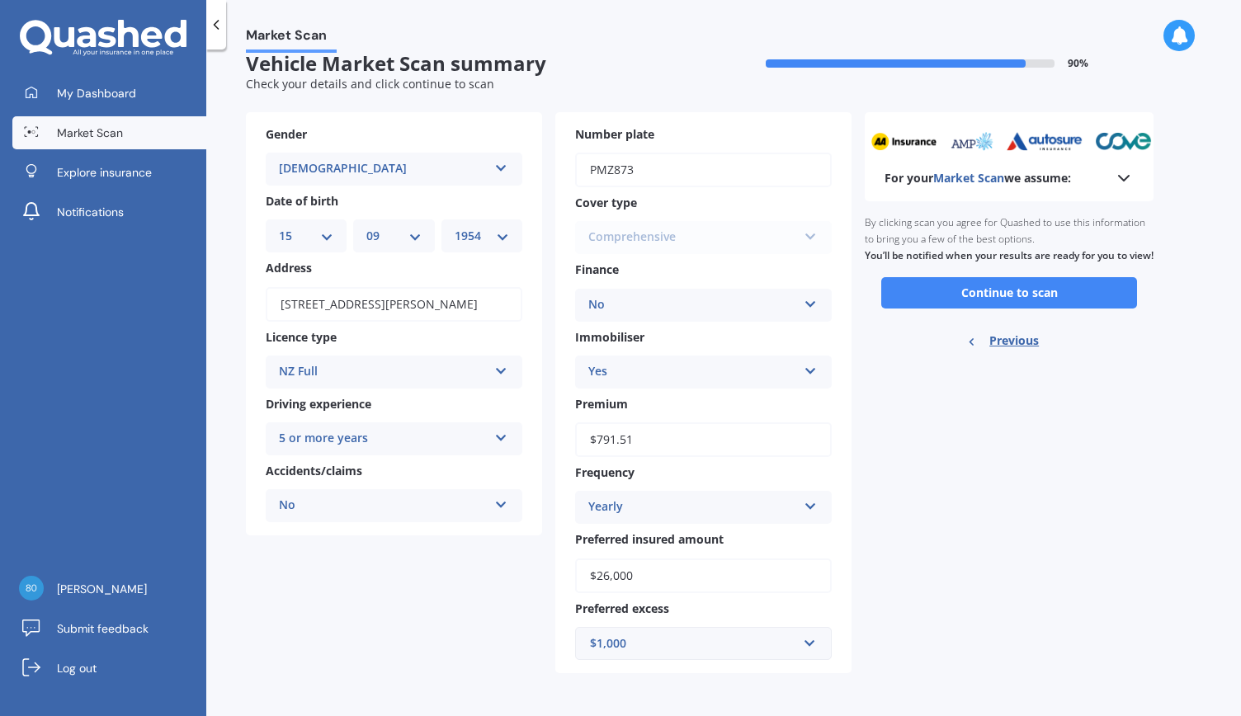
scroll to position [0, 0]
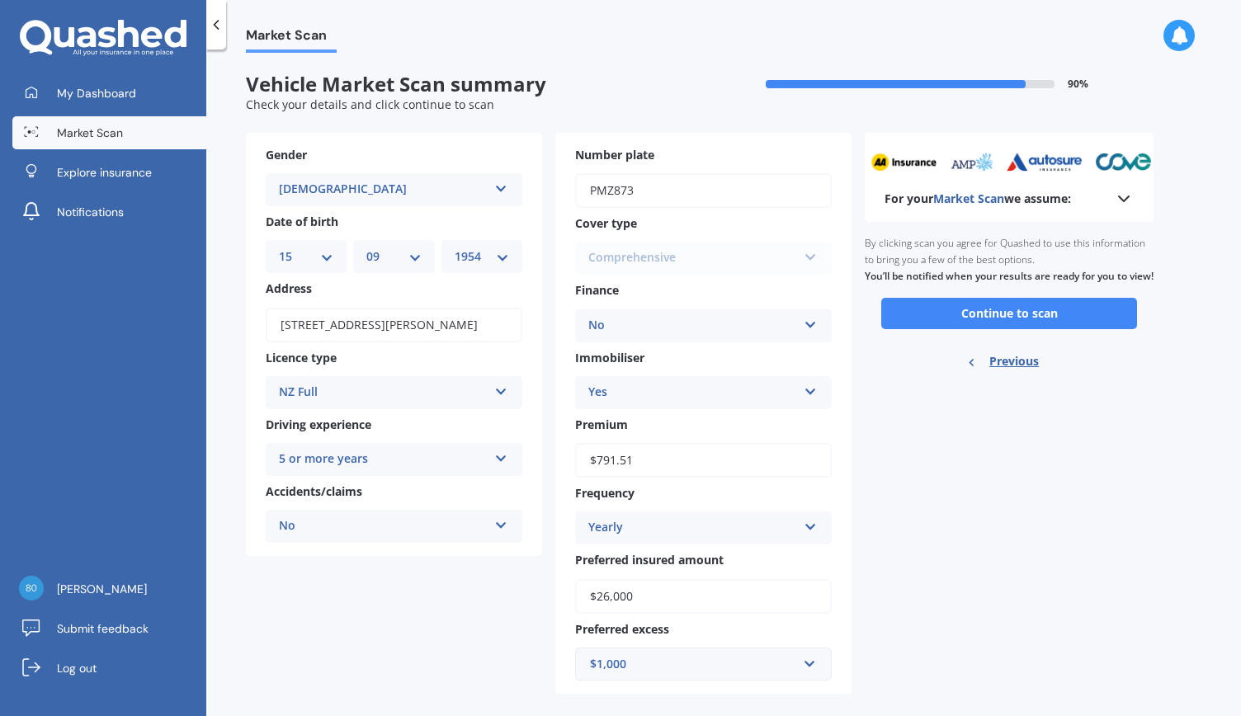
click at [1003, 327] on button "Continue to scan" at bounding box center [1009, 313] width 256 height 31
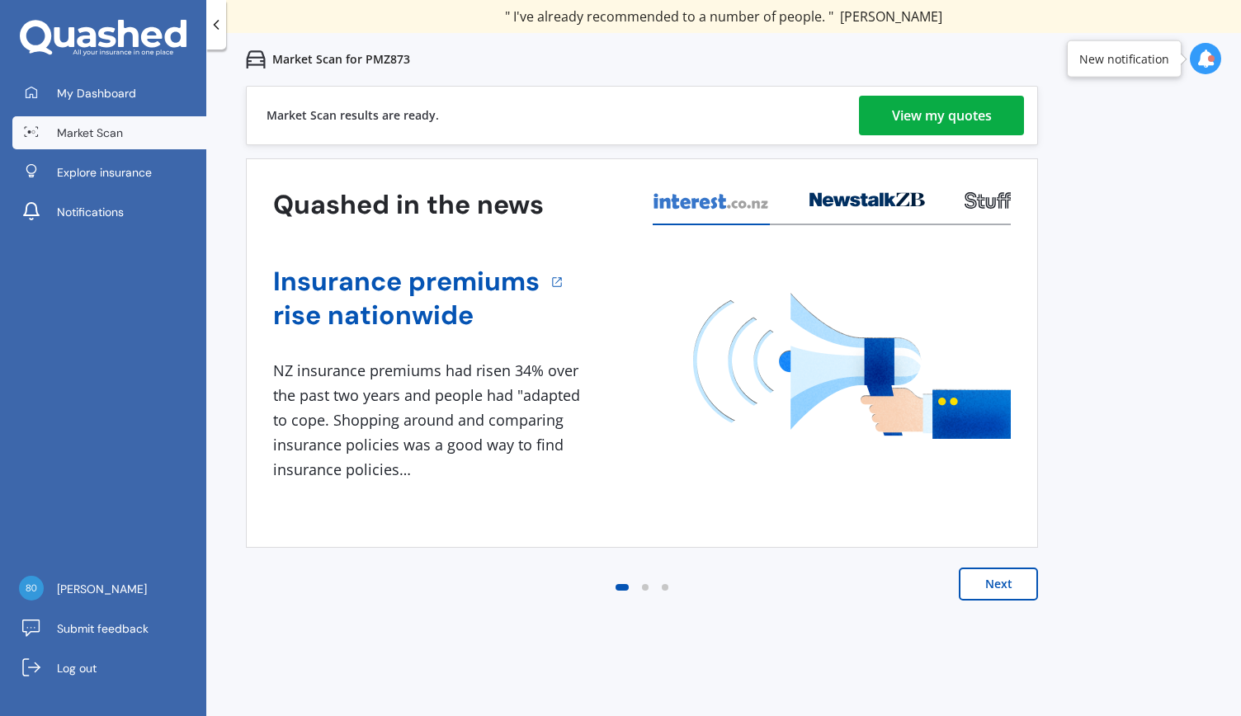
click at [932, 115] on div "View my quotes" at bounding box center [942, 116] width 100 height 40
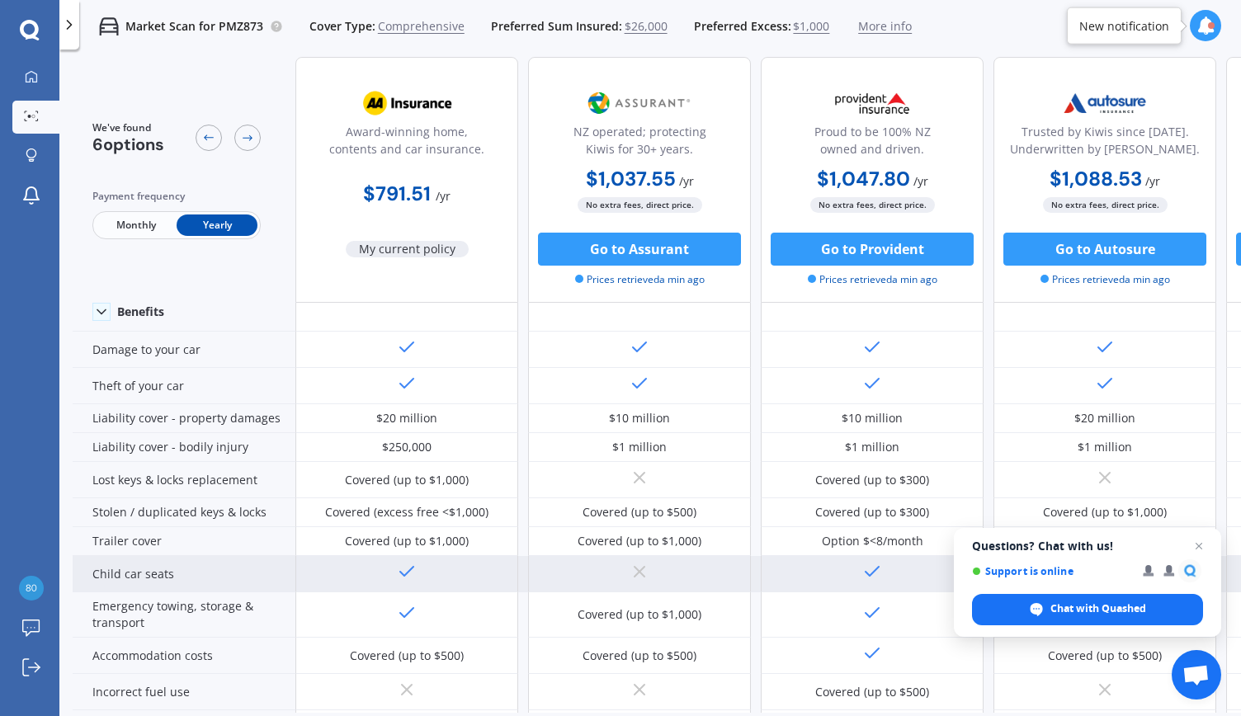
scroll to position [330, 0]
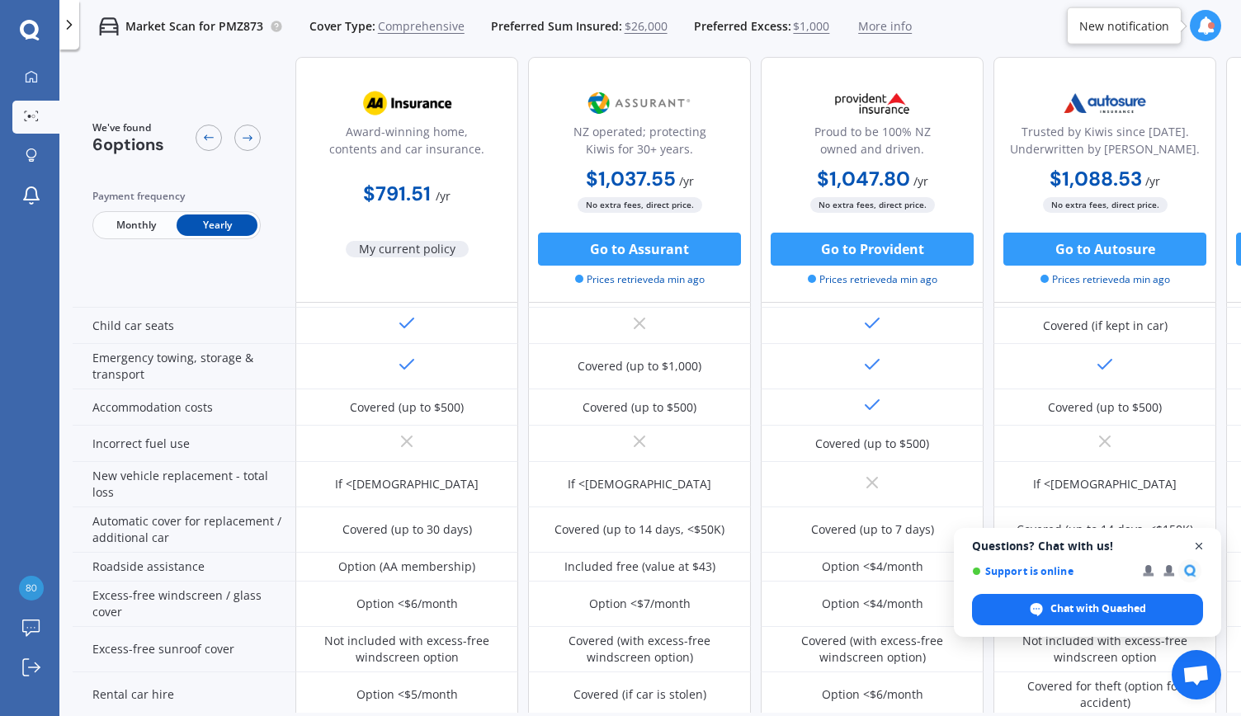
click at [1199, 543] on span "Close chat" at bounding box center [1199, 546] width 21 height 21
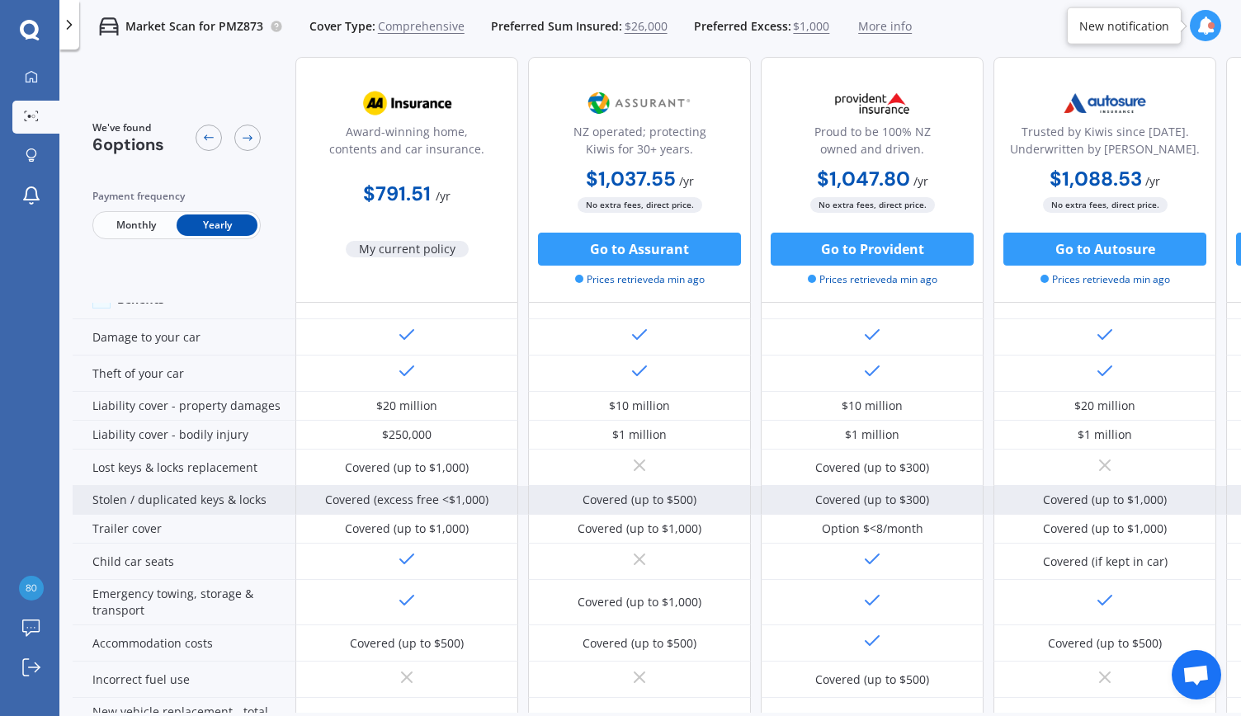
scroll to position [0, 0]
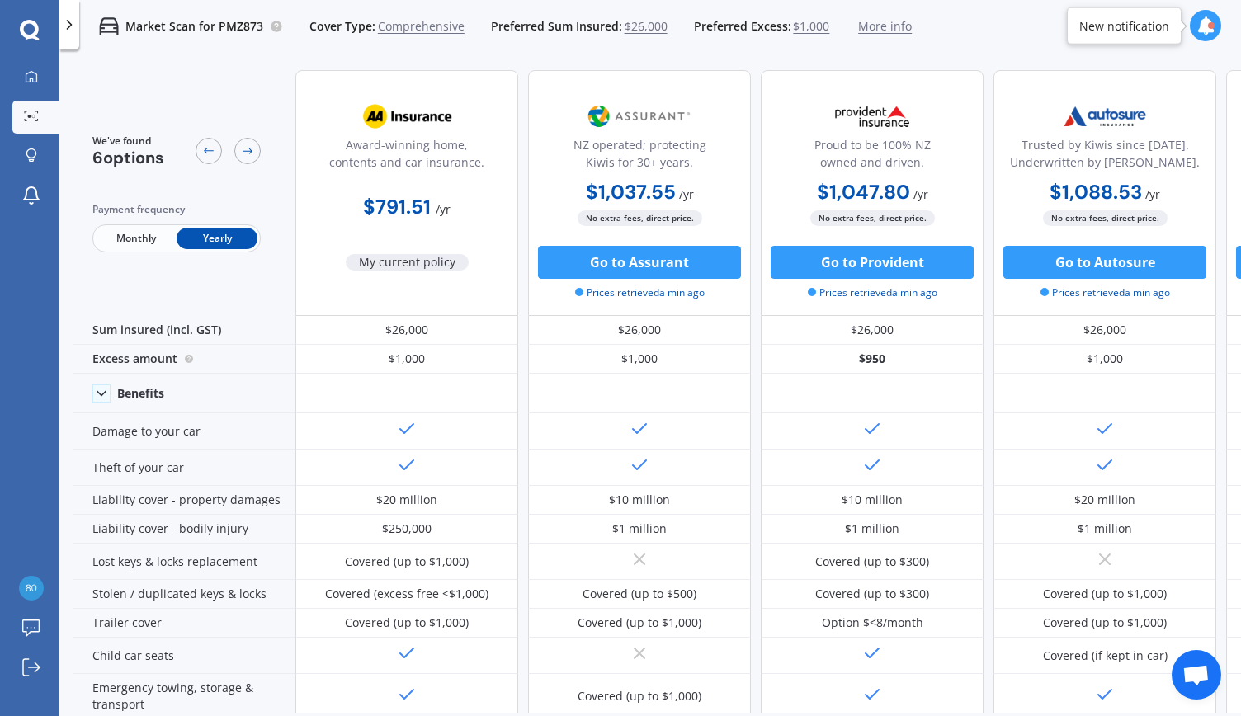
click at [883, 22] on span "More info" at bounding box center [885, 26] width 54 height 16
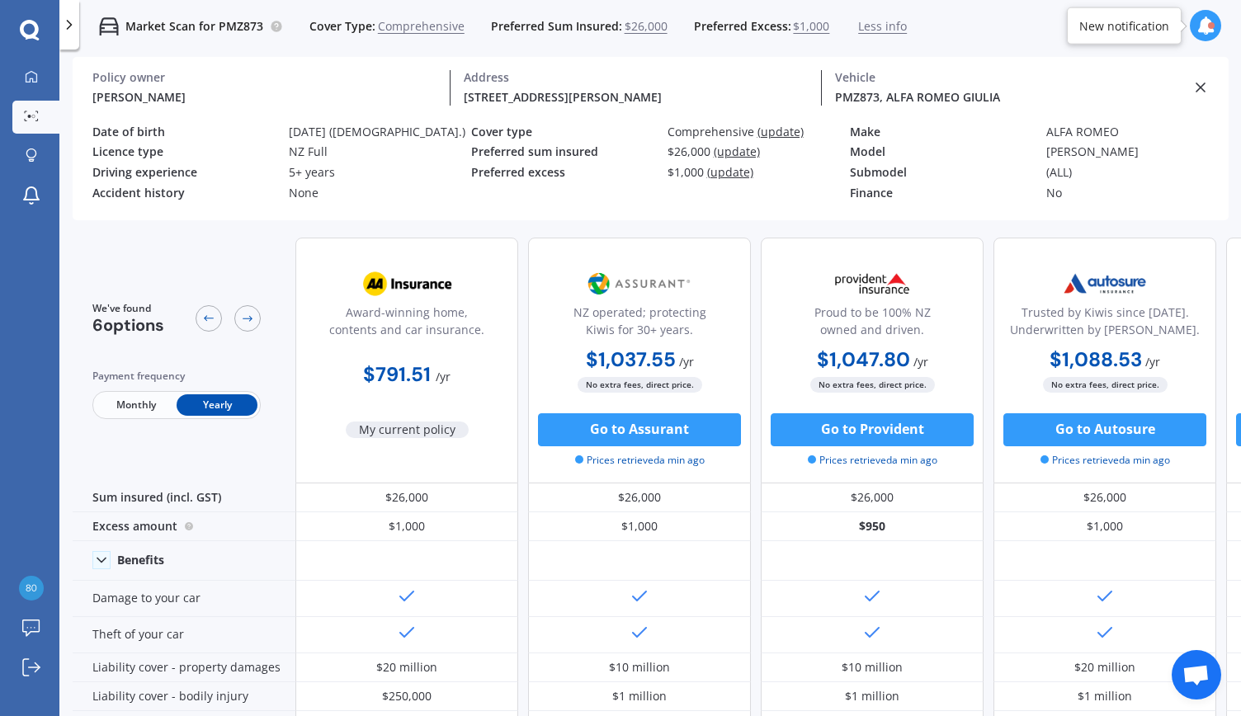
click at [127, 408] on span "Monthly" at bounding box center [136, 404] width 81 height 21
